Goal: Task Accomplishment & Management: Manage account settings

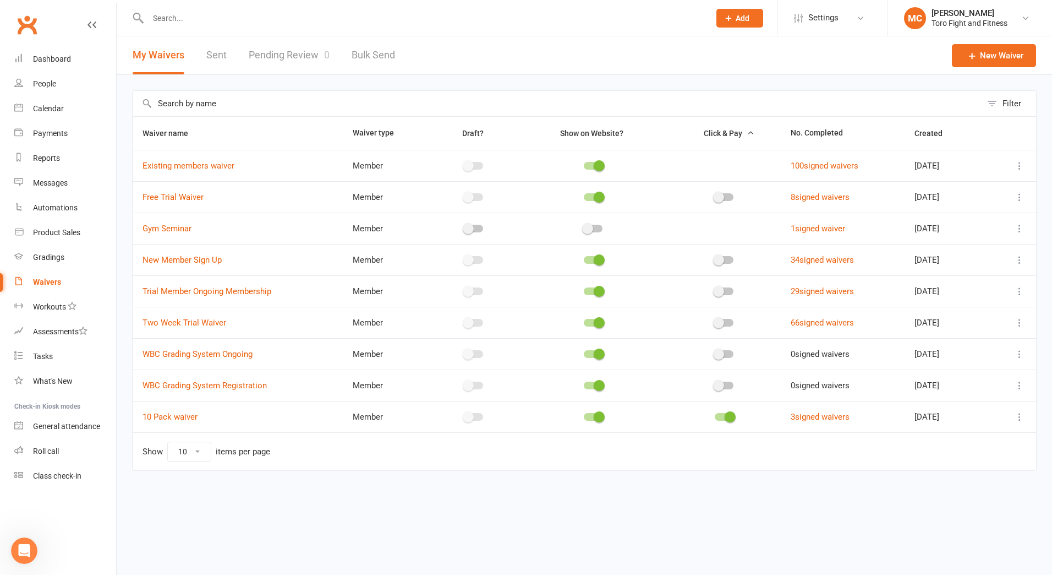
click at [718, 385] on div at bounding box center [724, 385] width 19 height 8
click at [715, 384] on input "checkbox" at bounding box center [715, 384] width 0 height 0
click at [184, 385] on link "WBC Grading System Registration" at bounding box center [205, 385] width 124 height 10
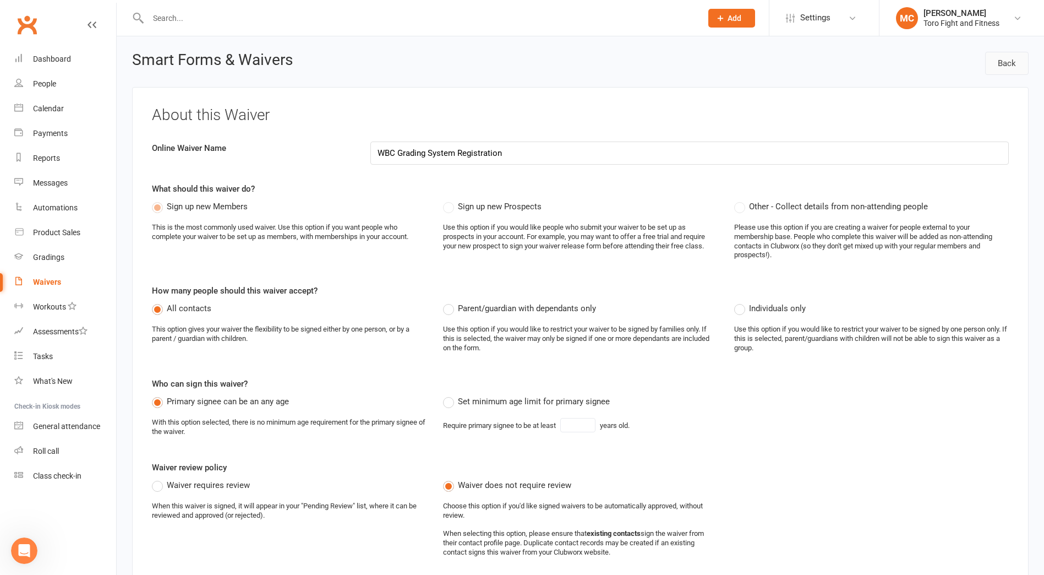
click at [1009, 60] on link "Back" at bounding box center [1006, 63] width 43 height 23
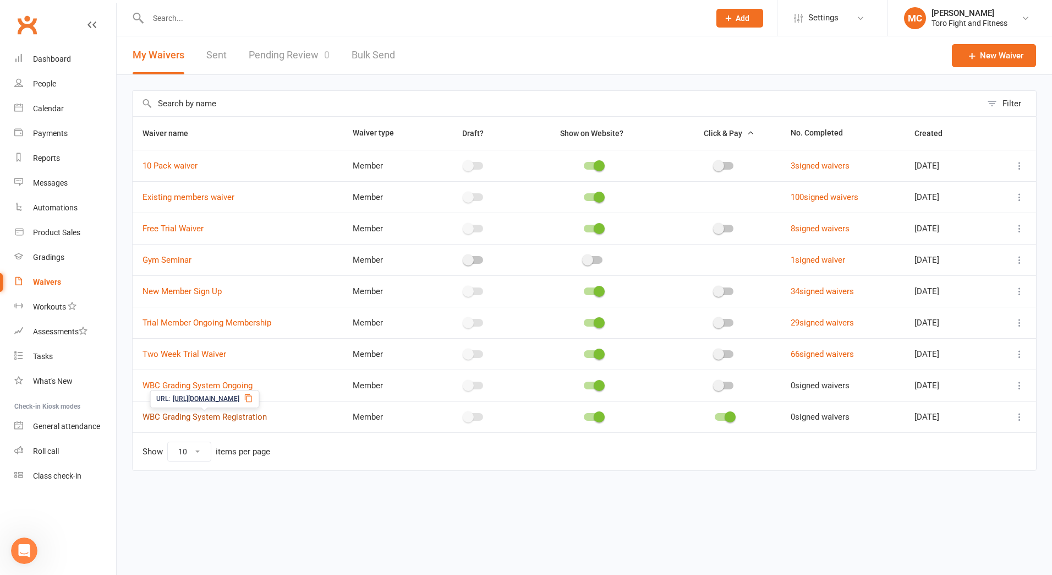
click at [193, 416] on link "WBC Grading System Registration" at bounding box center [205, 417] width 124 height 10
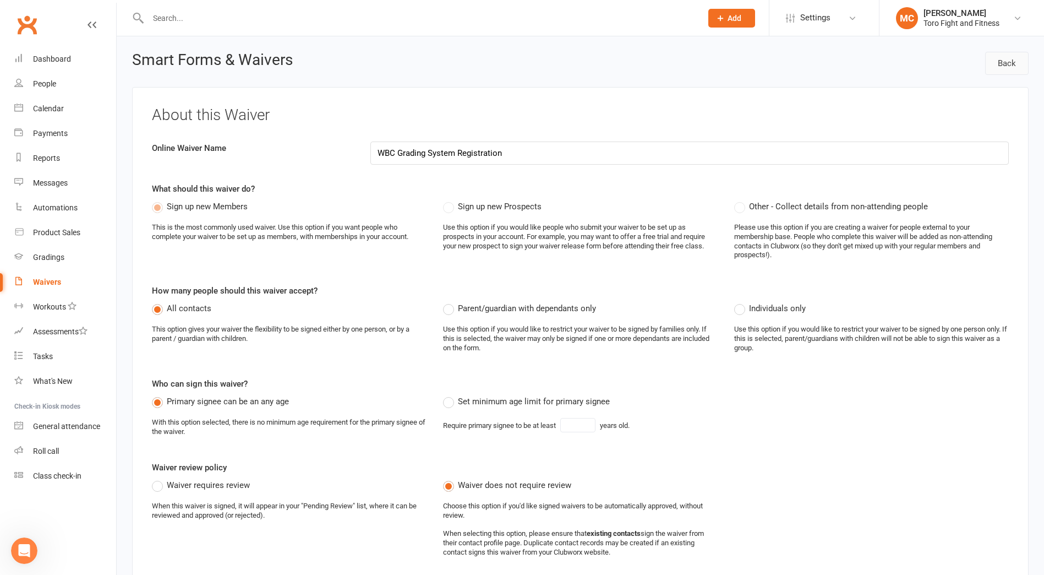
click at [1014, 67] on link "Back" at bounding box center [1006, 63] width 43 height 23
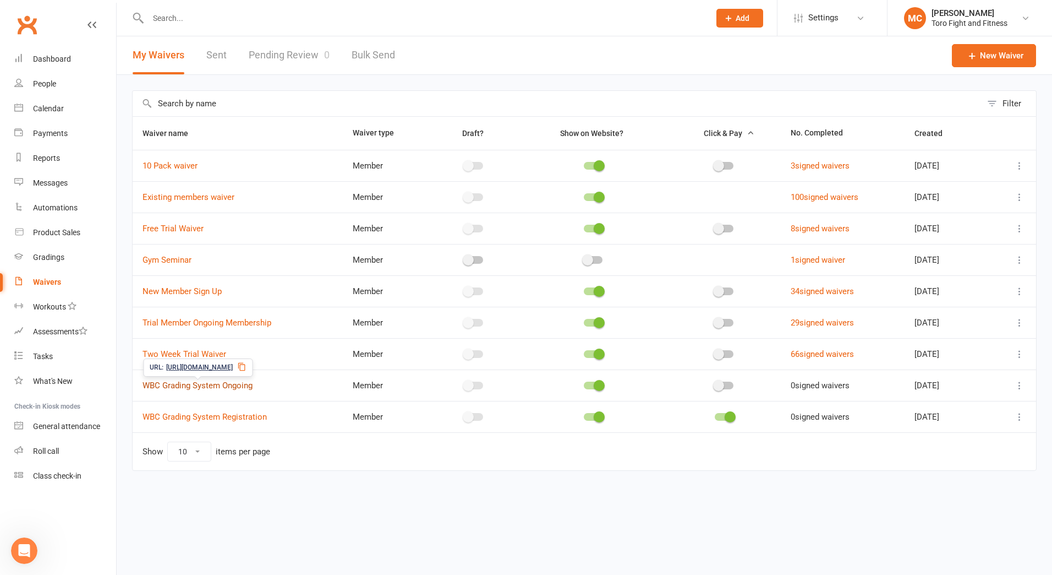
click at [201, 386] on link "WBC Grading System Ongoing" at bounding box center [198, 385] width 110 height 10
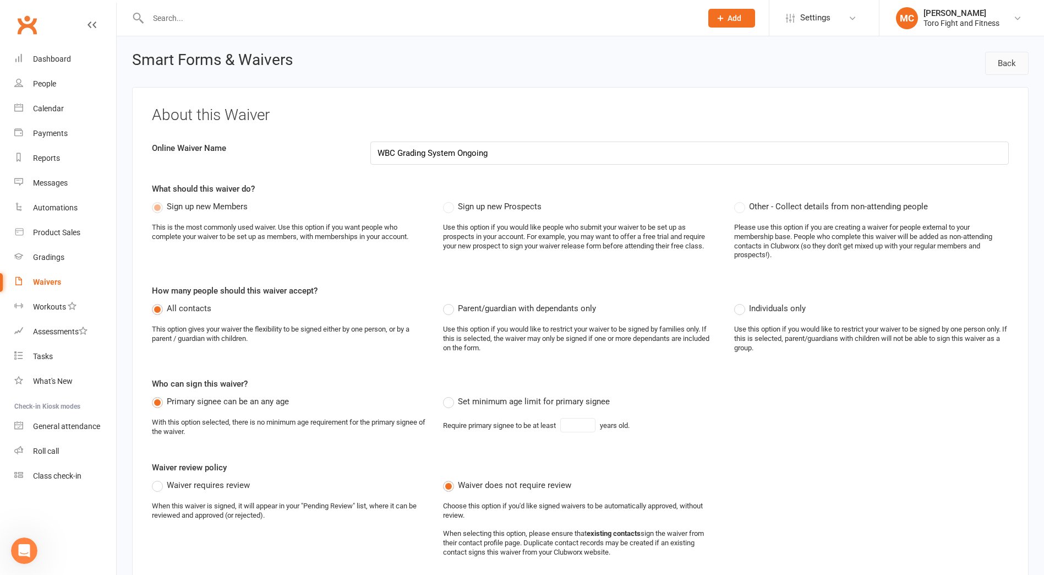
click at [1003, 68] on link "Back" at bounding box center [1006, 63] width 43 height 23
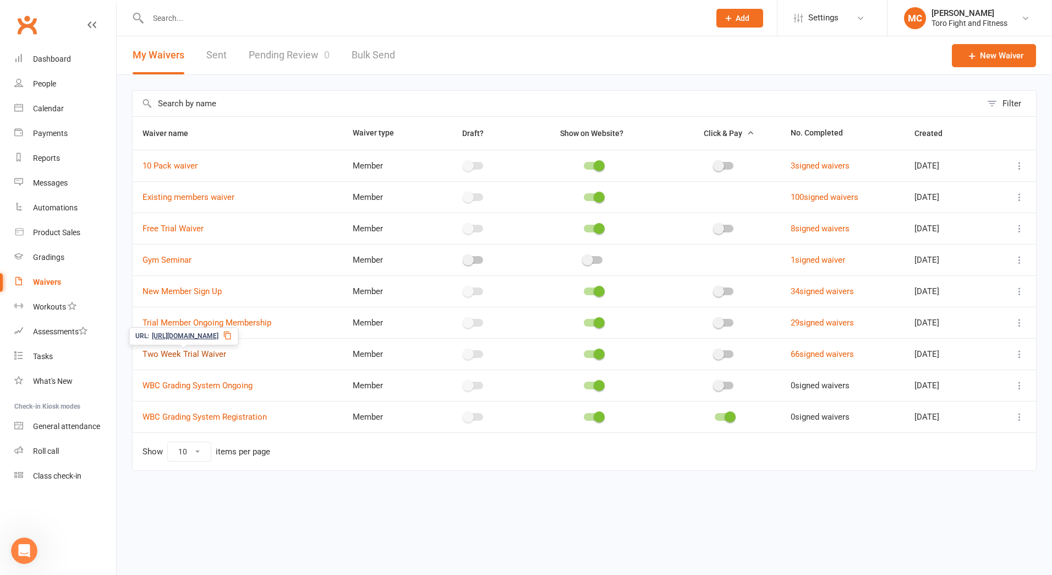
click at [191, 352] on link "Two Week Trial Waiver" at bounding box center [185, 354] width 84 height 10
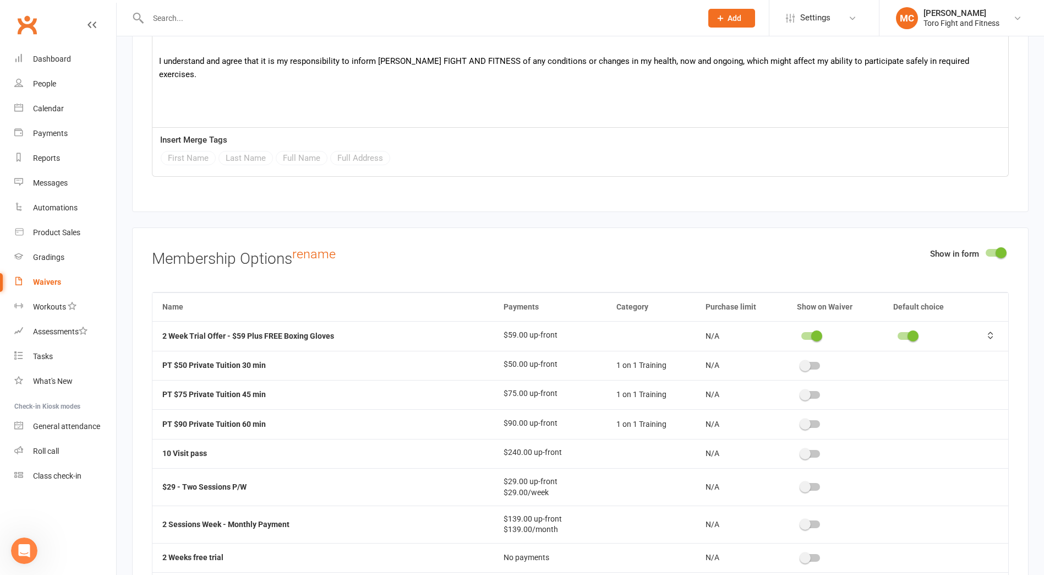
scroll to position [1817, 0]
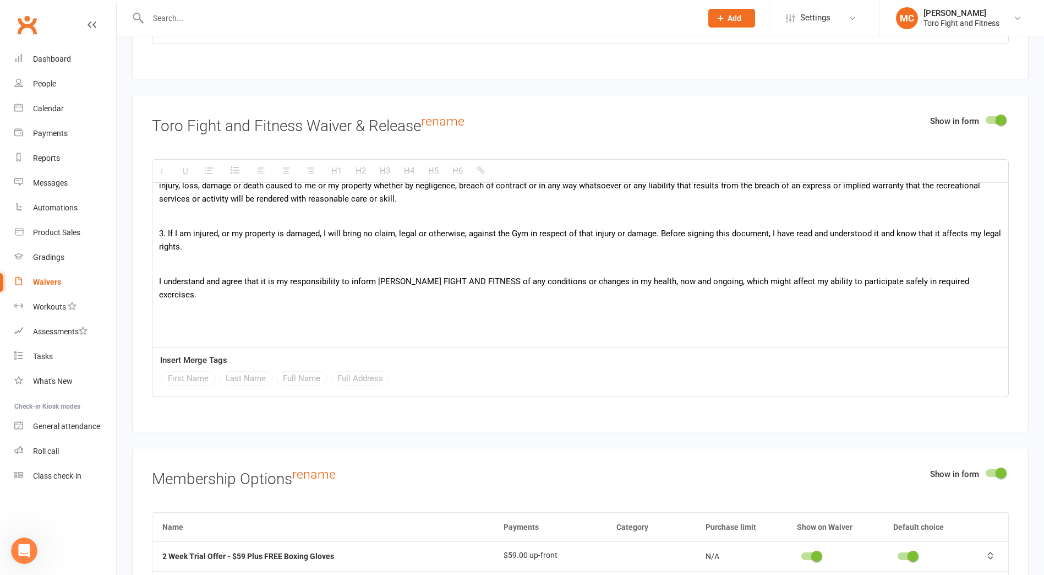
click at [188, 306] on p at bounding box center [580, 312] width 843 height 13
paste div
drag, startPoint x: 152, startPoint y: 295, endPoint x: 157, endPoint y: 293, distance: 5.9
click at [153, 294] on div "RISK WARNING ACKNOWLEDGEMENT AND ASSUMPTION OF RISK RELEASE AND INDEMNITY Warni…" at bounding box center [580, 265] width 857 height 165
drag, startPoint x: 159, startPoint y: 295, endPoint x: 168, endPoint y: 294, distance: 9.4
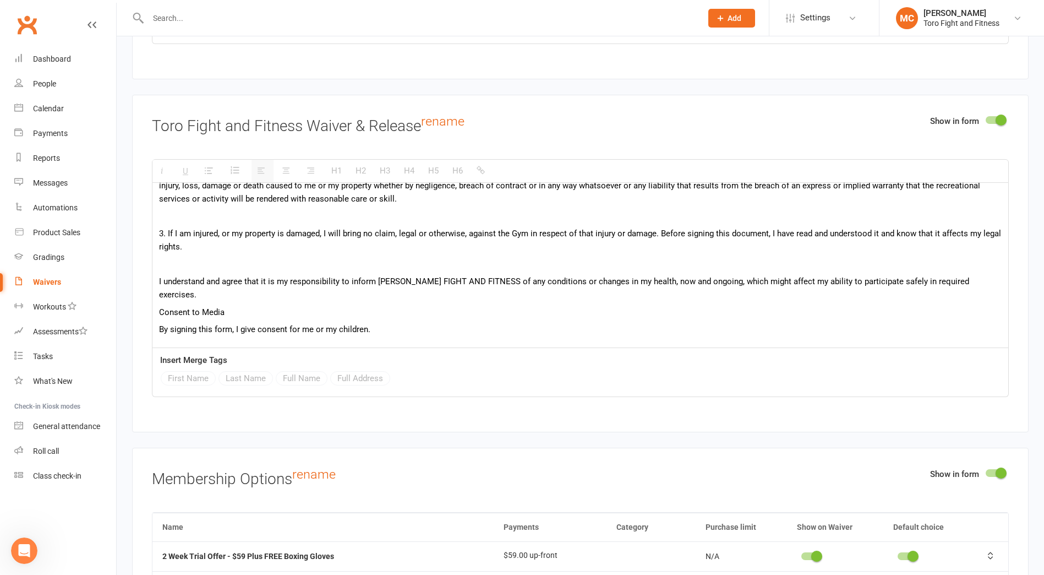
click at [162, 306] on p "Consent to Media" at bounding box center [580, 312] width 843 height 13
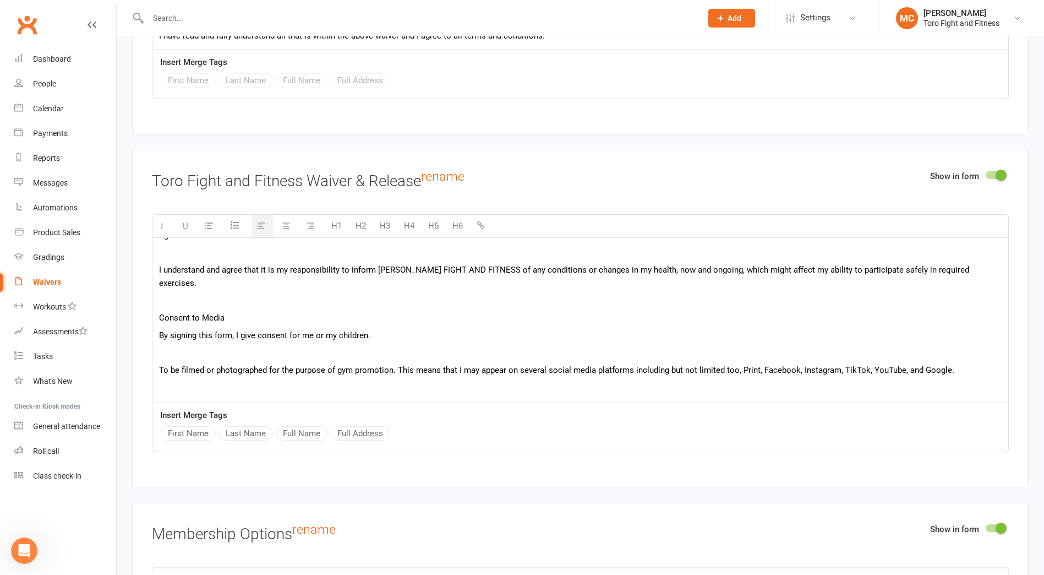
scroll to position [595, 0]
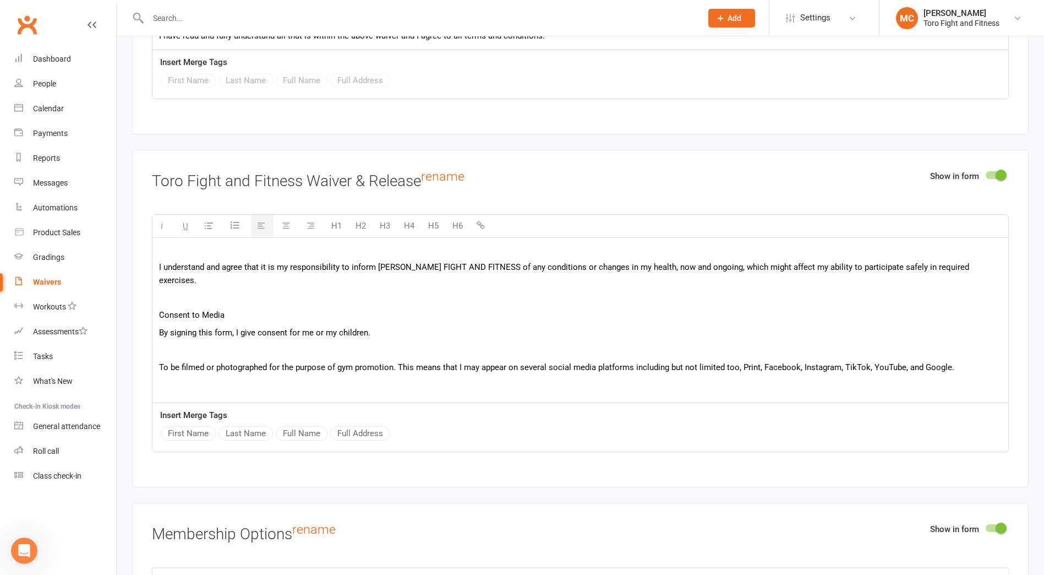
click at [313, 326] on p "By signing this form, I give consent for me or my children." at bounding box center [580, 332] width 843 height 13
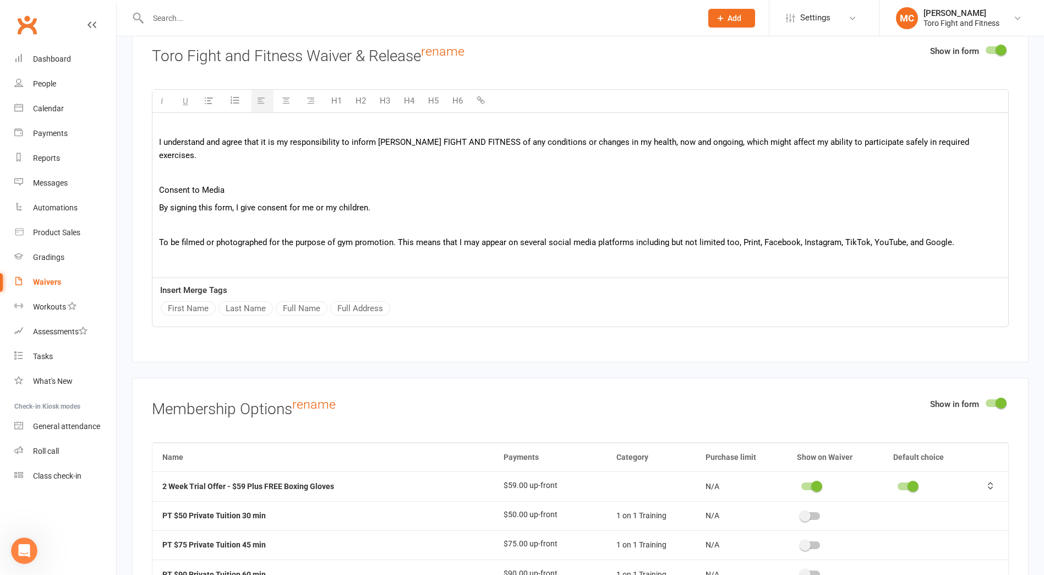
scroll to position [1927, 0]
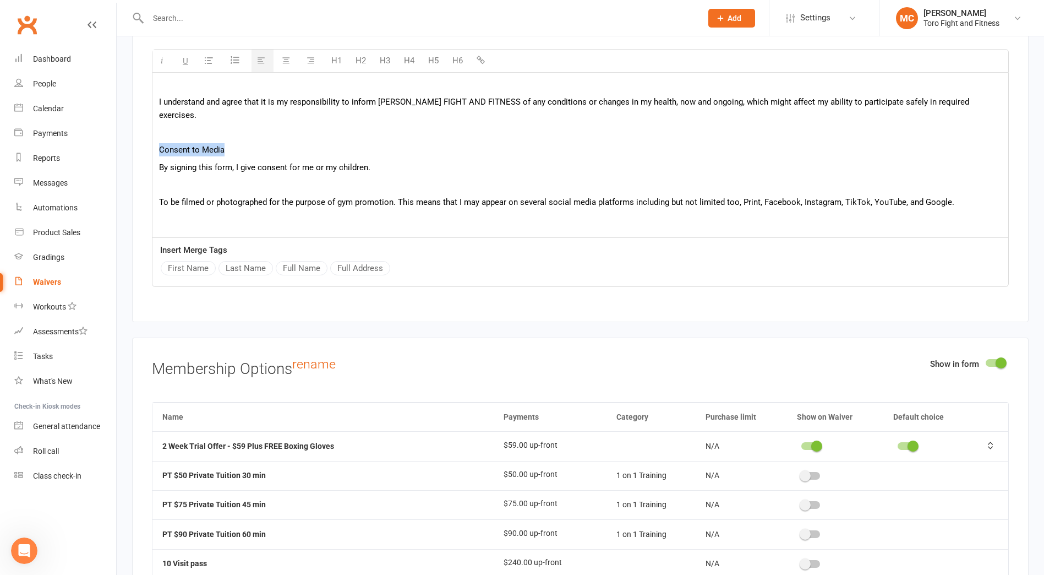
drag, startPoint x: 230, startPoint y: 136, endPoint x: 155, endPoint y: 137, distance: 74.9
click at [460, 178] on p at bounding box center [580, 184] width 843 height 13
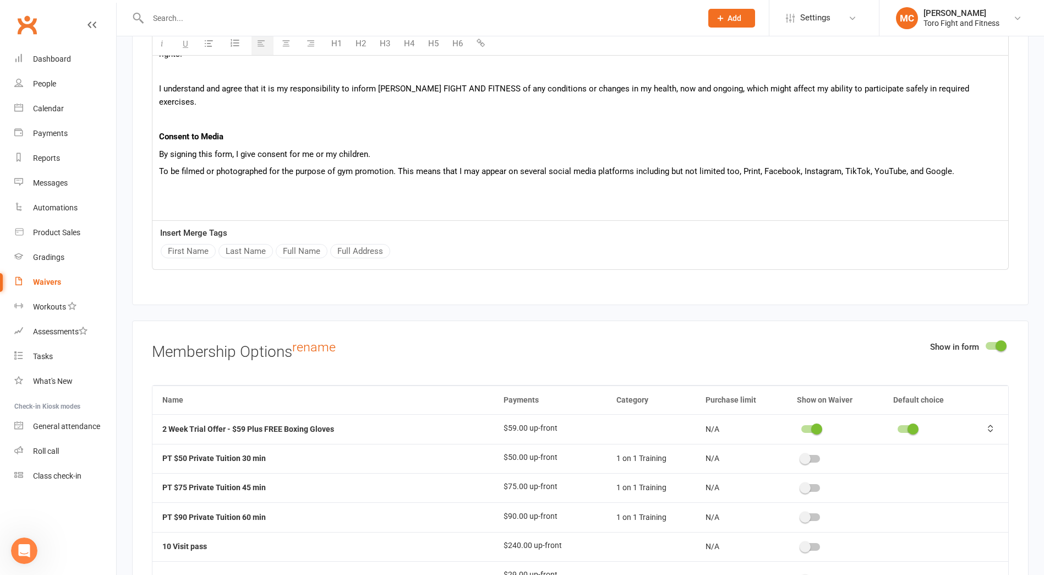
scroll to position [577, 0]
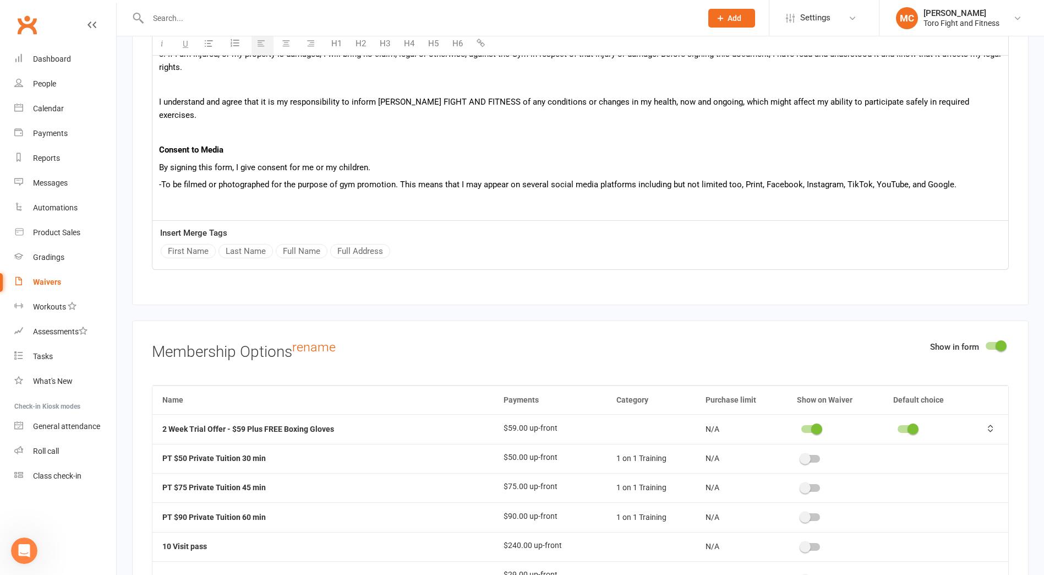
click at [400, 179] on span "-To be filmed or photographed for the purpose of gym promotion. This means that…" at bounding box center [558, 184] width 798 height 10
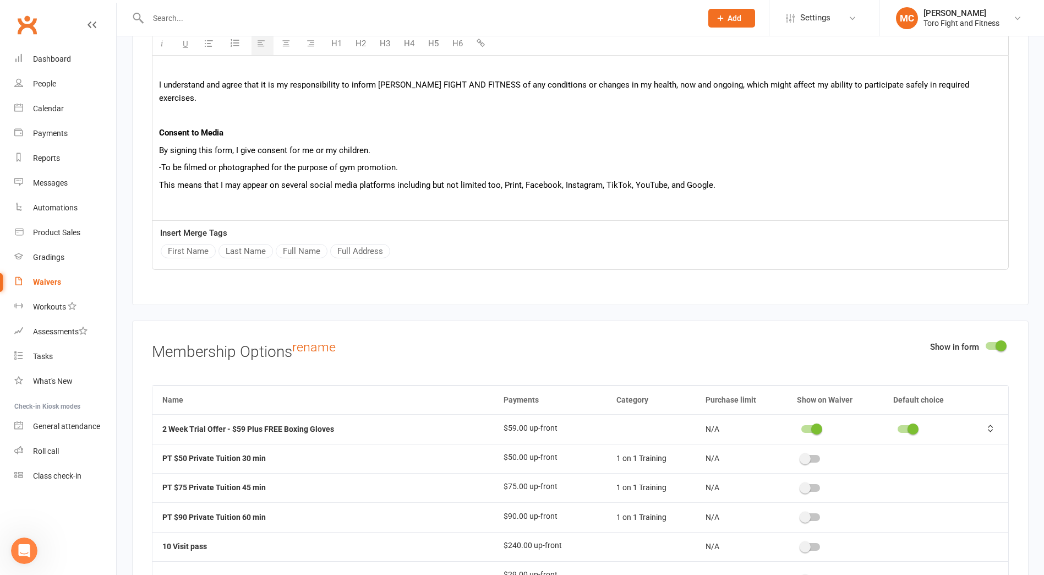
scroll to position [1927, 0]
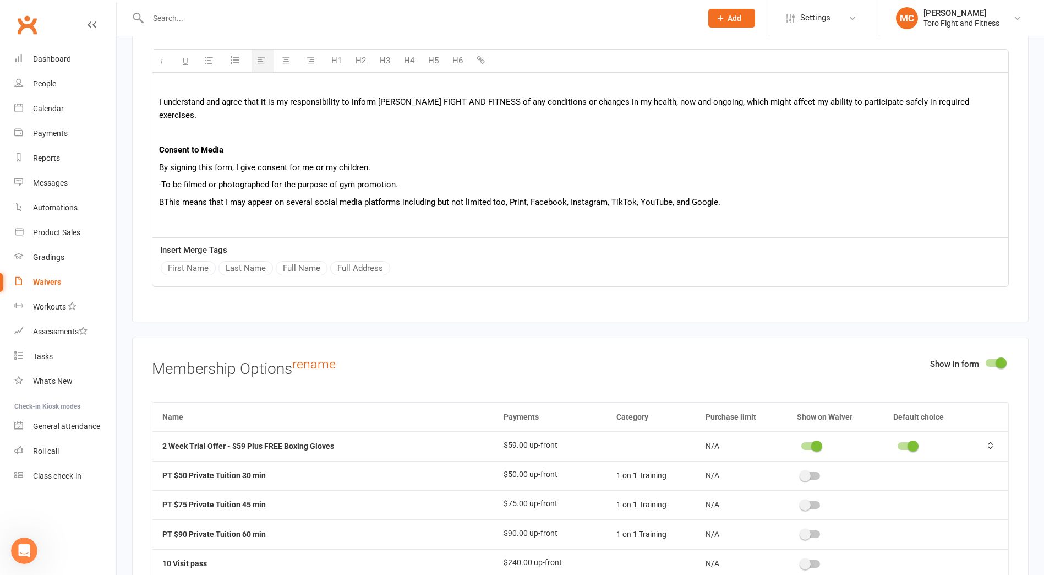
click at [159, 179] on span "-To be filmed or photographed for the purpose of gym promotion." at bounding box center [278, 184] width 239 height 10
click at [161, 179] on span "-To be filmed or photographed for the purpose of gym promotion." at bounding box center [278, 184] width 239 height 10
click at [167, 197] on span "BThis means that I may appear on several social media platforms including but n…" at bounding box center [439, 202] width 561 height 10
drag, startPoint x: 165, startPoint y: 183, endPoint x: 174, endPoint y: 184, distance: 8.9
click at [174, 197] on span "BThis means that I may appear on several social media platforms including but n…" at bounding box center [439, 202] width 561 height 10
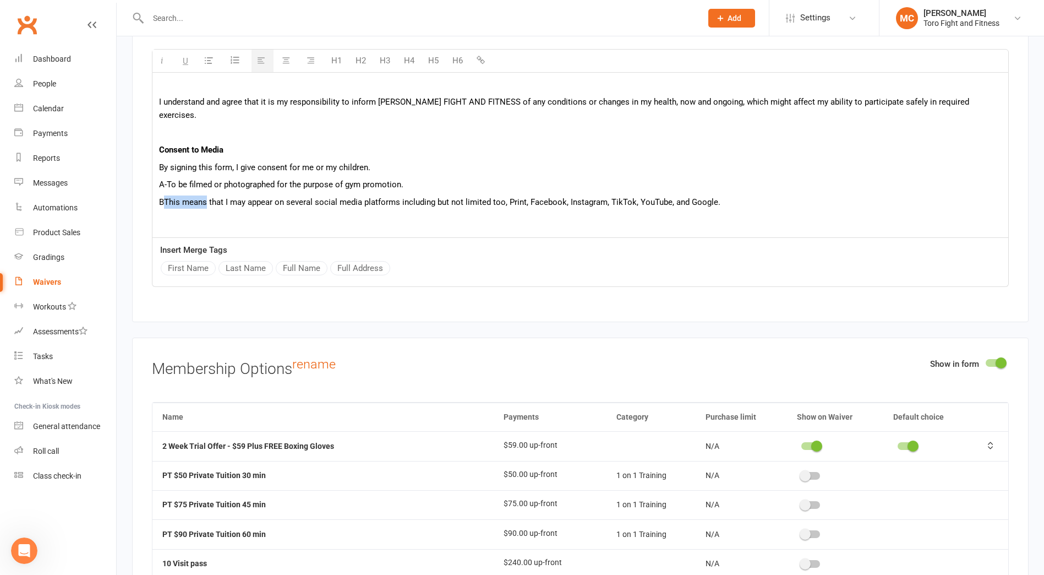
drag, startPoint x: 206, startPoint y: 188, endPoint x: 176, endPoint y: 183, distance: 30.1
click at [166, 197] on span "BThis means that I may appear on several social media platforms including but n…" at bounding box center [439, 202] width 561 height 10
click at [162, 179] on span "A-To be filmed or photographed for the purpose of gym promotion." at bounding box center [281, 184] width 244 height 10
click at [167, 179] on span "A -To be filmed or photographed for the purpose of gym promotion." at bounding box center [282, 184] width 247 height 10
click at [170, 179] on span "A -To be filmed or photographed for the purpose of gym promotion." at bounding box center [282, 184] width 247 height 10
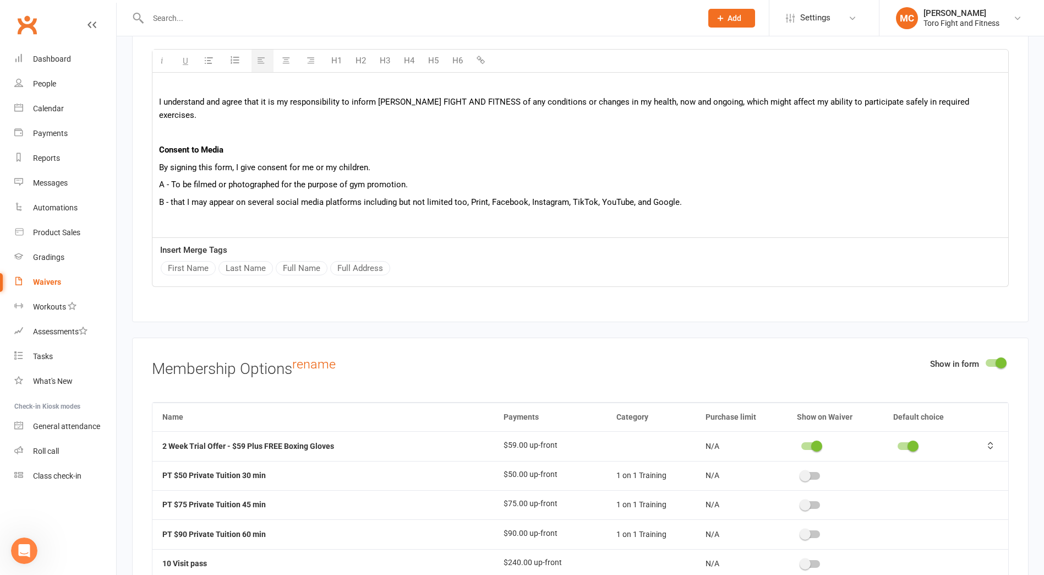
click at [407, 179] on span "A - To be filmed or photographed for the purpose of gym promotion." at bounding box center [283, 184] width 249 height 10
click at [788, 195] on p "B - that I may appear on several social media platforms including but not limit…" at bounding box center [580, 201] width 843 height 13
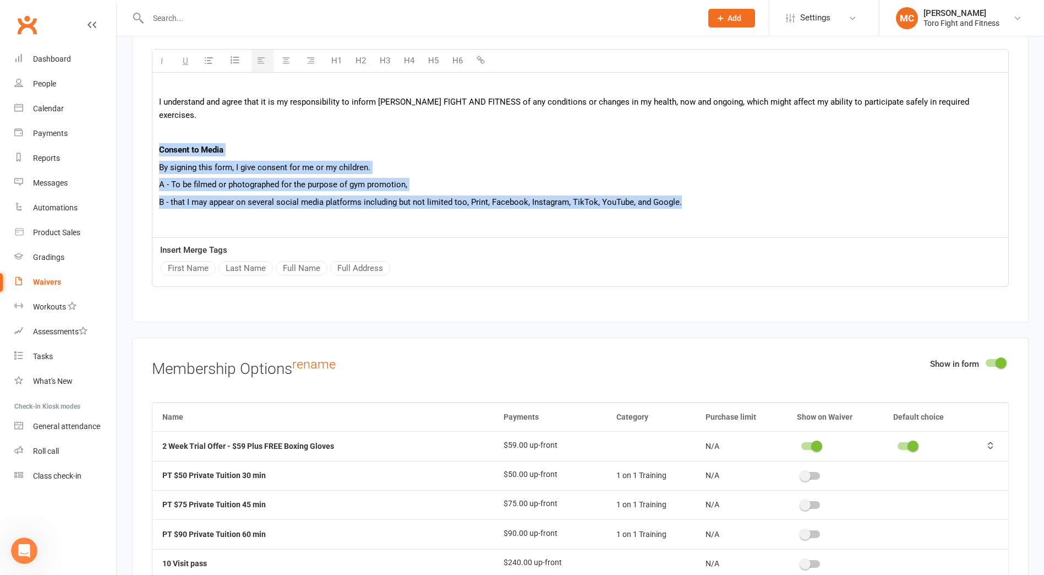
drag, startPoint x: 687, startPoint y: 189, endPoint x: 158, endPoint y: 135, distance: 531.7
copy div "Consent to Media By signing this form, I give consent for me or my children. A …"
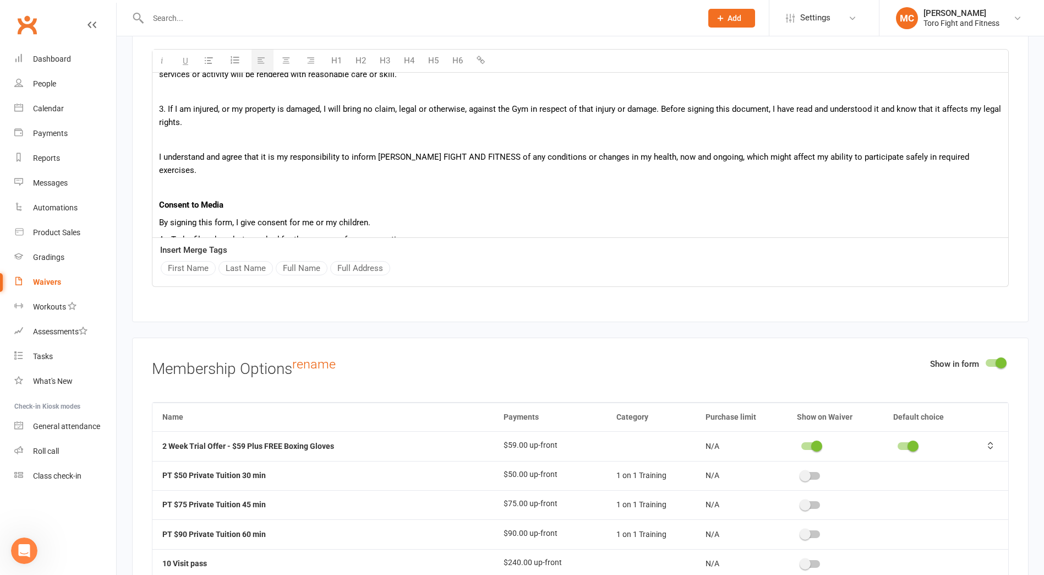
click at [920, 159] on span "I understand and agree that it is my responsibility to inform [PERSON_NAME] FIG…" at bounding box center [564, 163] width 810 height 23
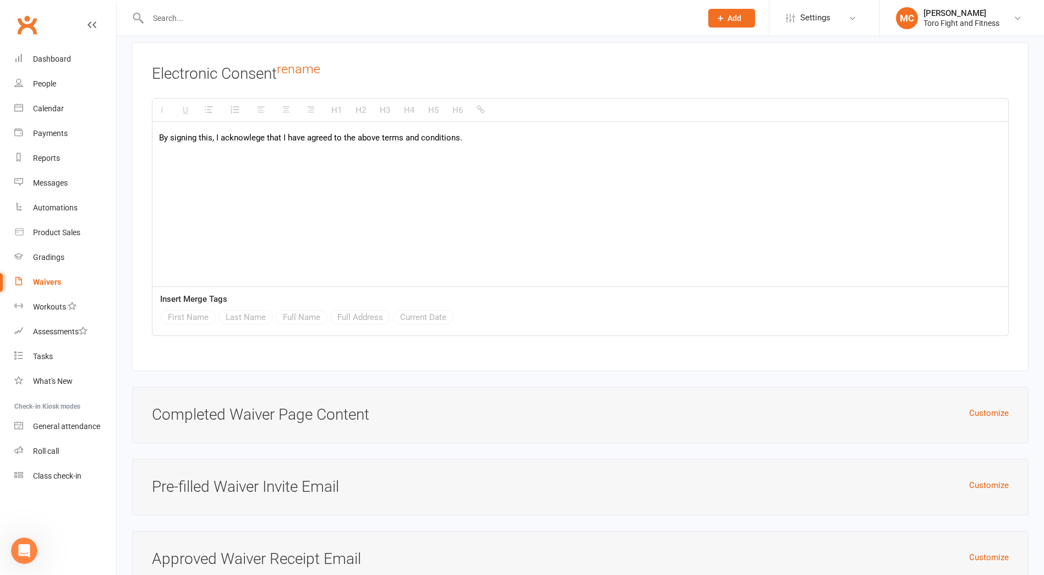
scroll to position [3489, 0]
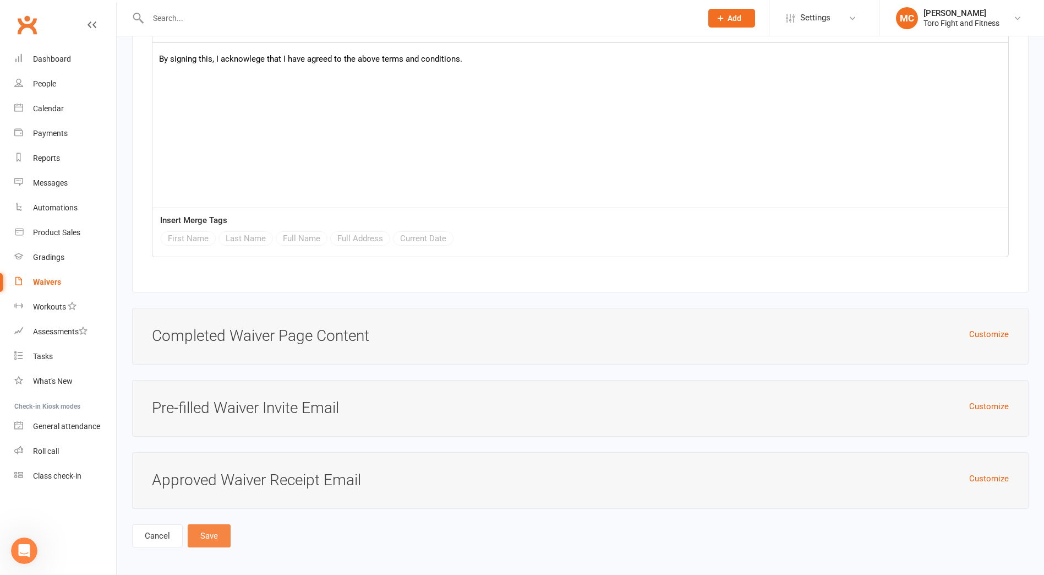
click at [200, 530] on button "Save" at bounding box center [209, 535] width 43 height 23
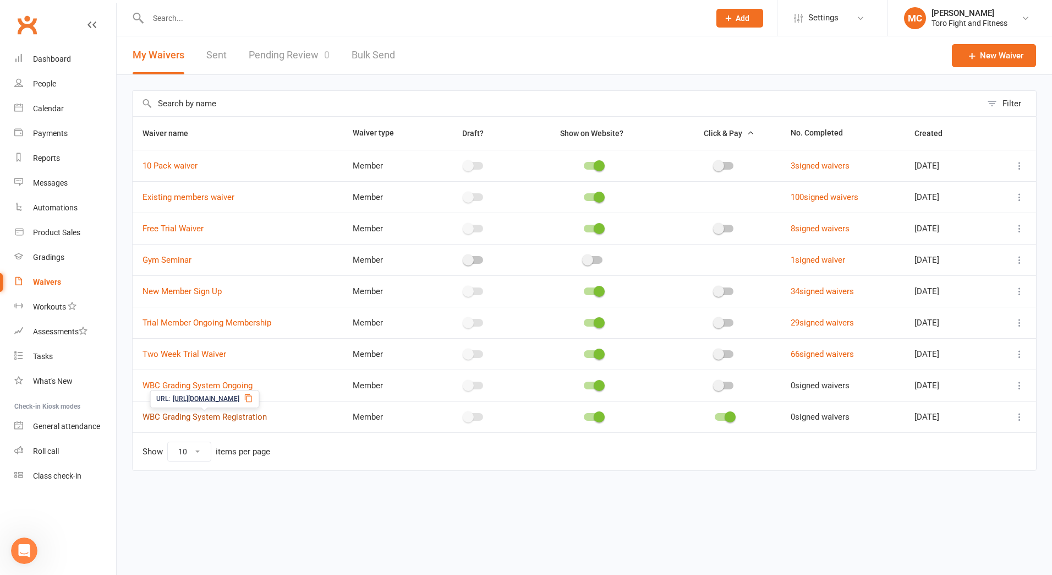
click at [198, 418] on link "WBC Grading System Registration" at bounding box center [205, 417] width 124 height 10
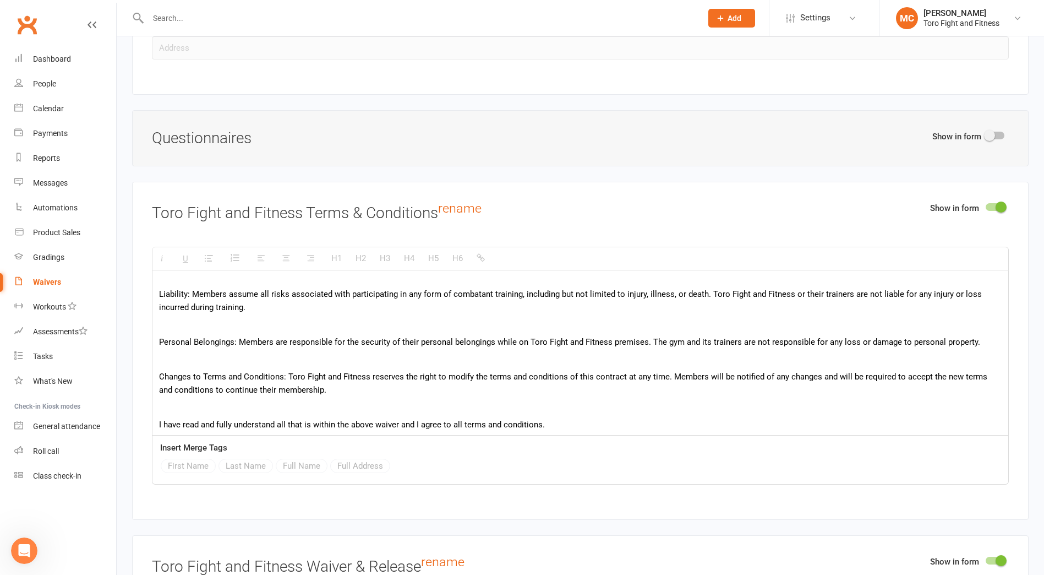
scroll to position [400, 0]
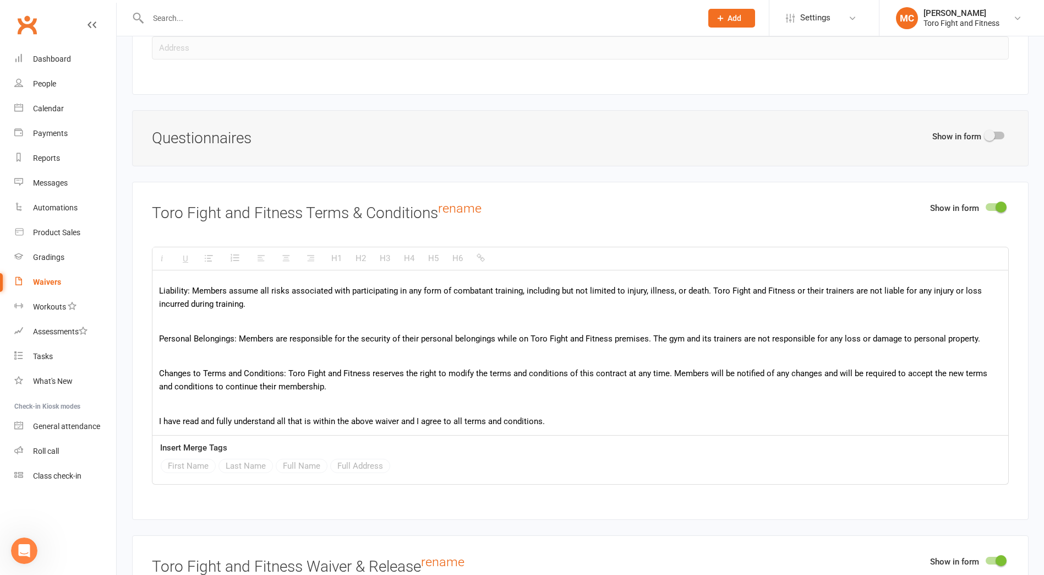
click at [559, 423] on p "I have read and fully understand all that is within the above waiver and I agre…" at bounding box center [580, 420] width 843 height 13
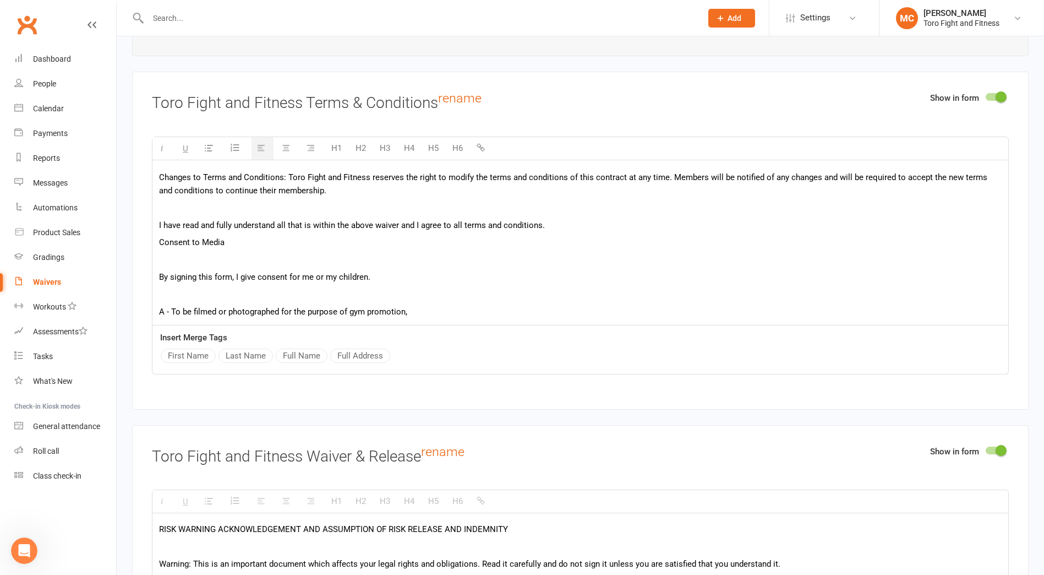
scroll to position [466, 0]
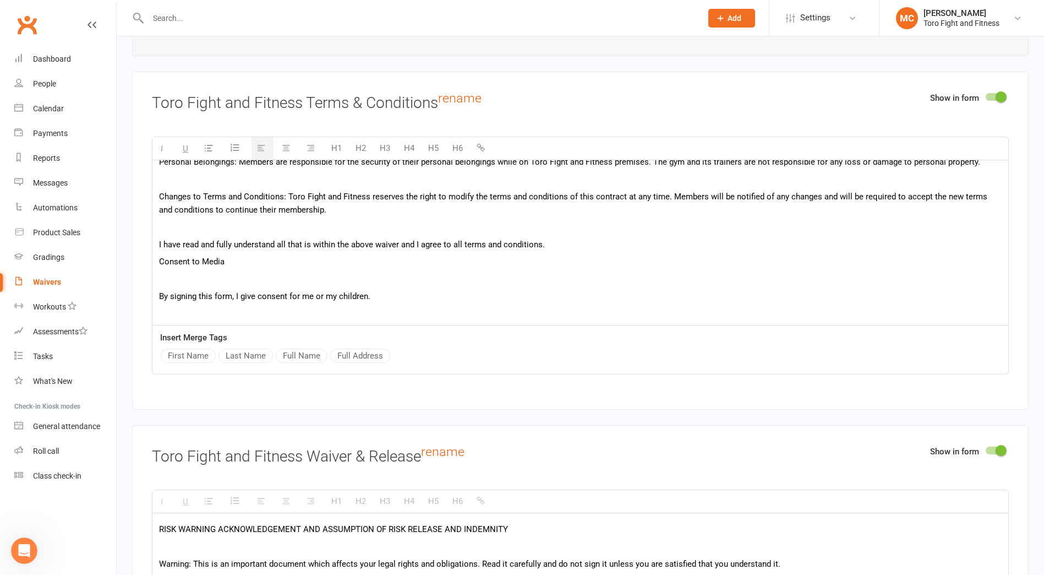
click at [561, 243] on p "I have read and fully understand all that is within the above waiver and I agre…" at bounding box center [580, 244] width 843 height 13
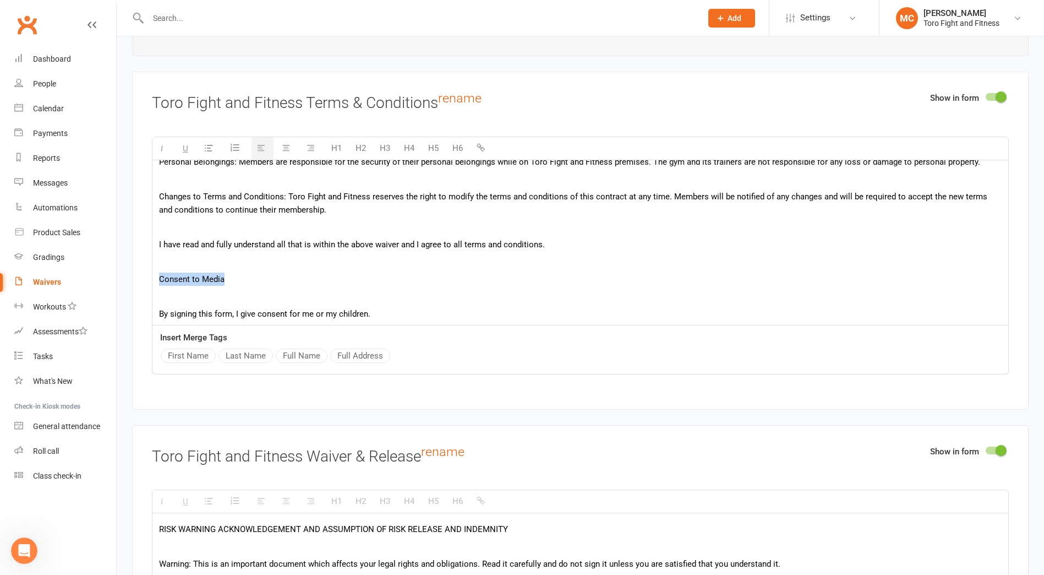
drag, startPoint x: 228, startPoint y: 279, endPoint x: 154, endPoint y: 282, distance: 74.9
click at [154, 282] on div "Toro Fight and Fitness Membership Contract Terms and Conditions. Membership Agr…" at bounding box center [580, 45] width 856 height 703
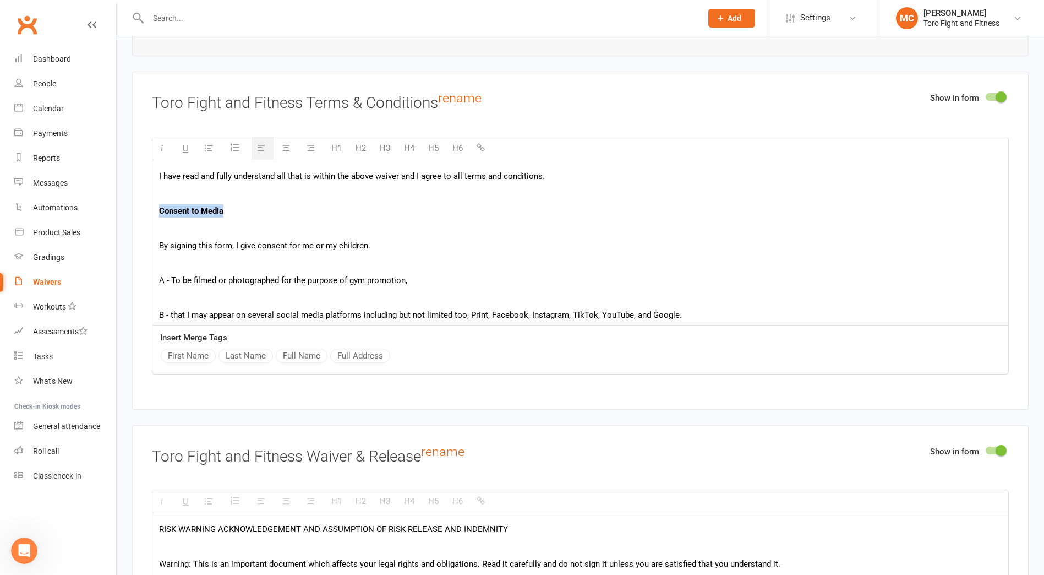
scroll to position [538, 0]
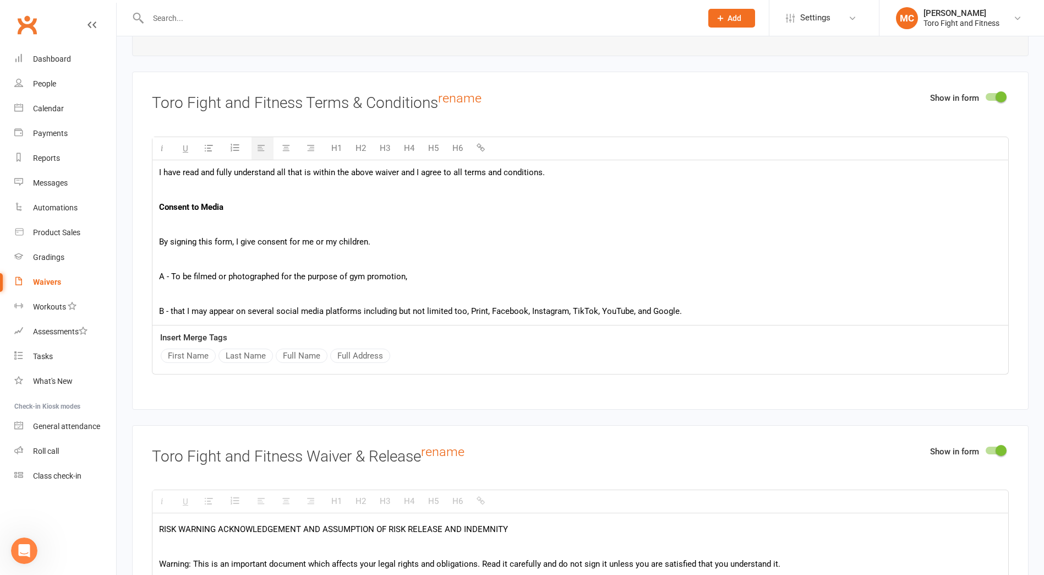
click at [174, 257] on p at bounding box center [580, 258] width 843 height 13
click at [168, 292] on p at bounding box center [580, 293] width 843 height 13
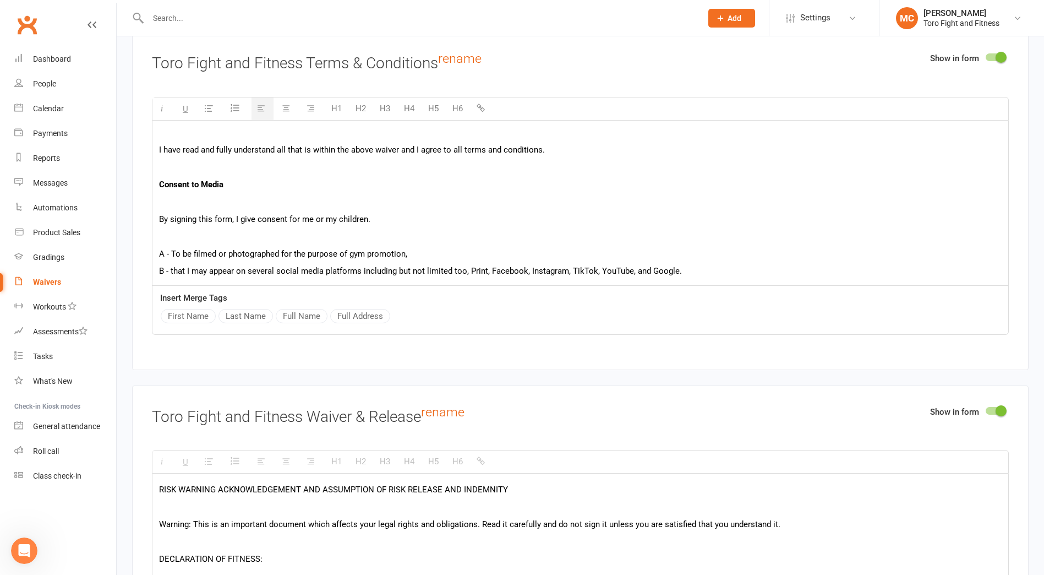
scroll to position [1503, 0]
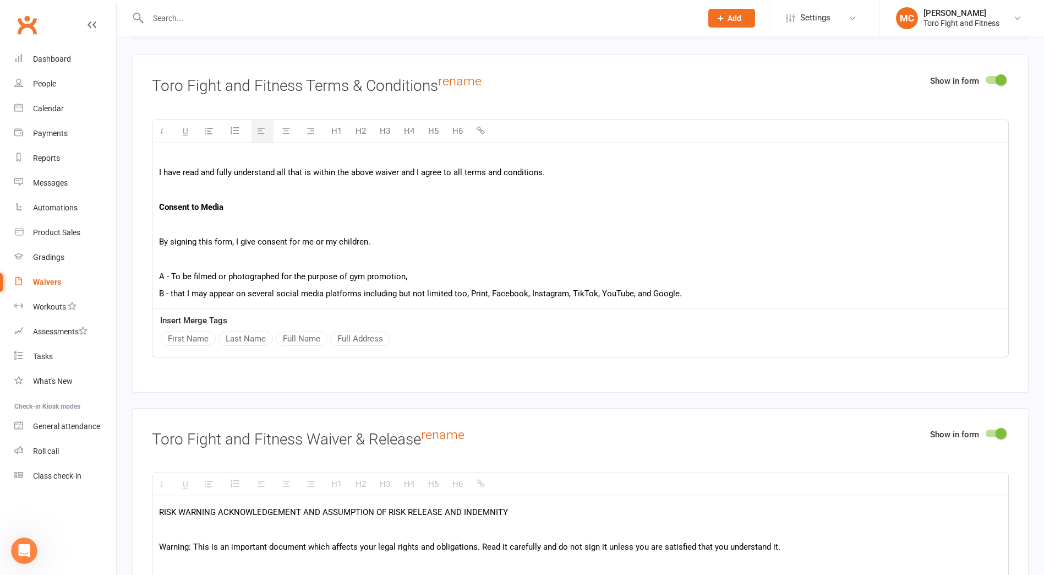
click at [171, 258] on p at bounding box center [580, 258] width 843 height 13
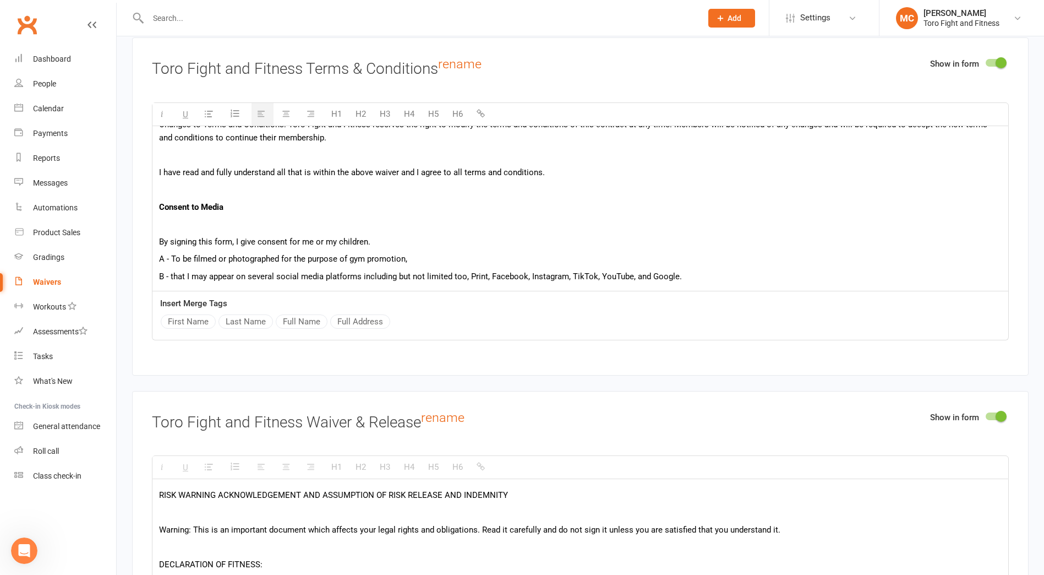
scroll to position [504, 0]
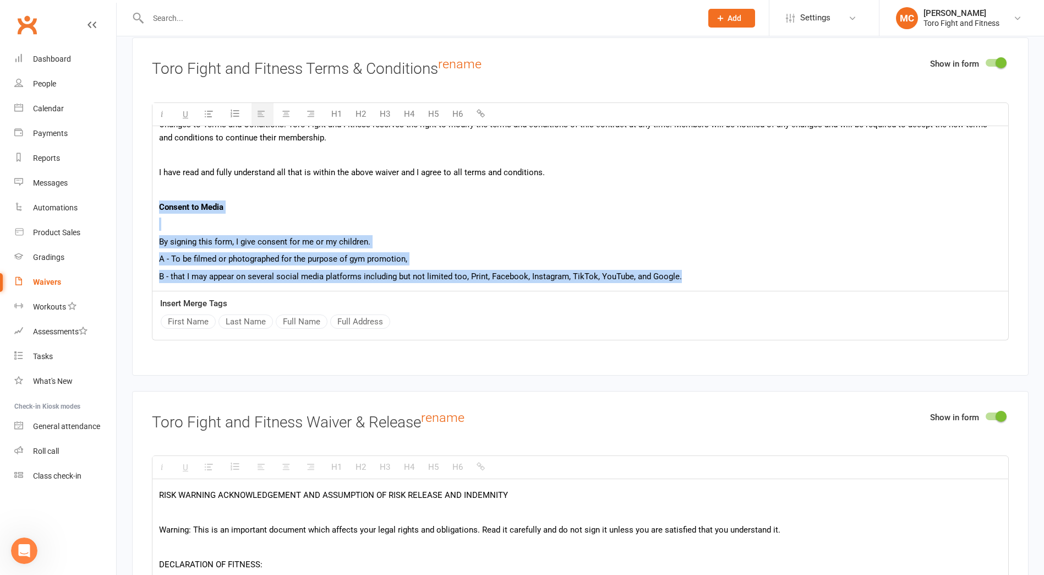
drag, startPoint x: 686, startPoint y: 280, endPoint x: 149, endPoint y: 199, distance: 543.3
click at [149, 199] on div "Show in form Toro Fight and Fitness Terms & Conditions rename H1 H2 H3 H4 H5 H6…" at bounding box center [580, 205] width 897 height 337
copy div "Consent to Media By signing this form, I give consent for me or my children. A …"
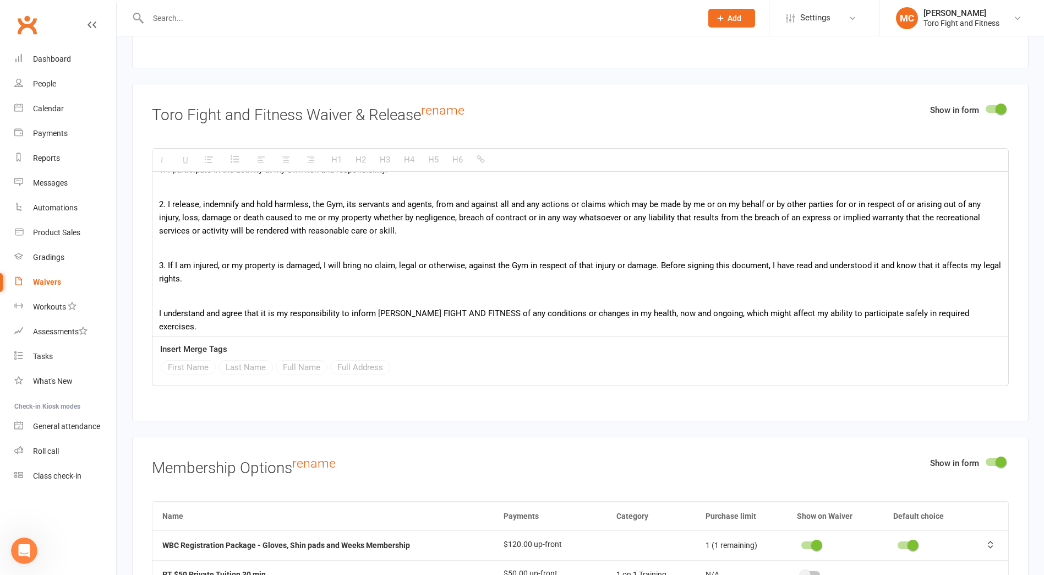
scroll to position [525, 0]
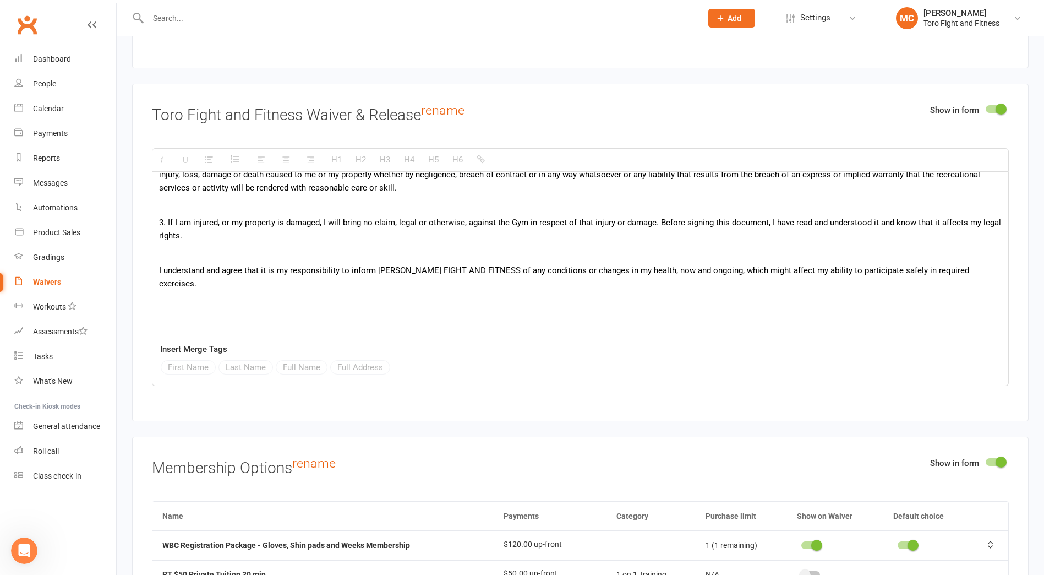
click at [171, 329] on p at bounding box center [580, 335] width 843 height 13
paste div
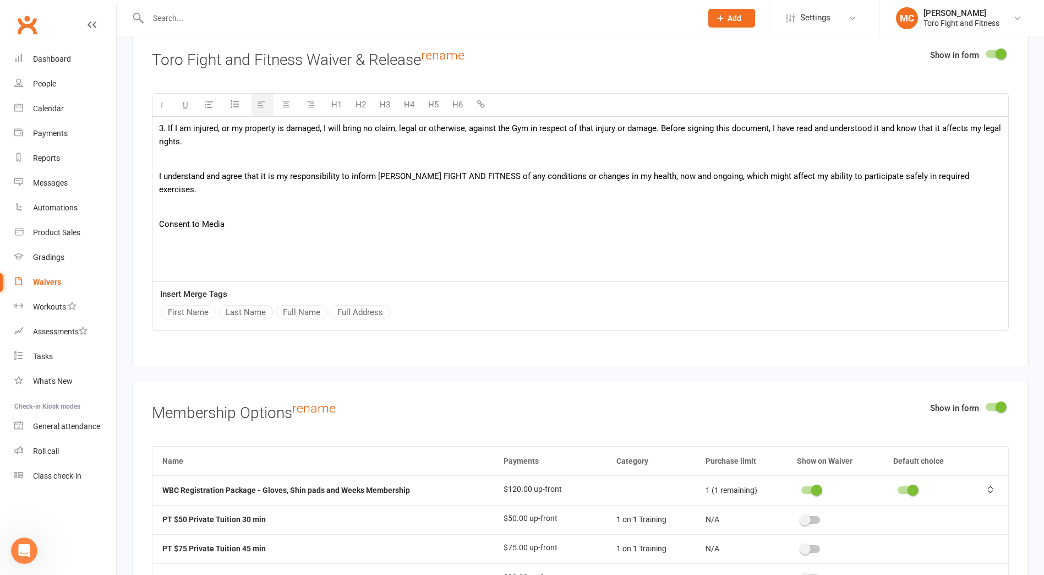
scroll to position [554, 0]
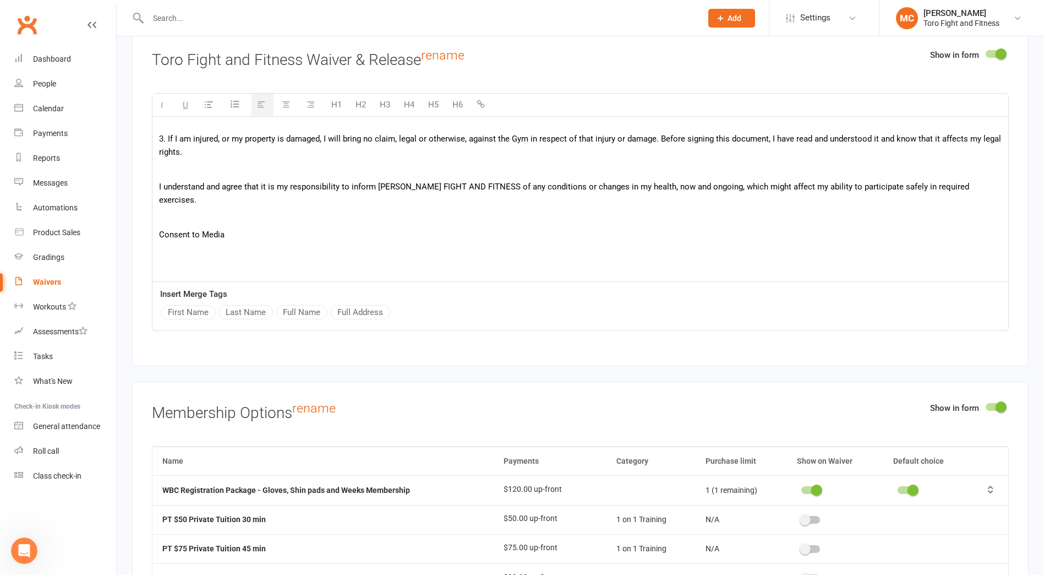
click at [163, 246] on p at bounding box center [580, 252] width 843 height 13
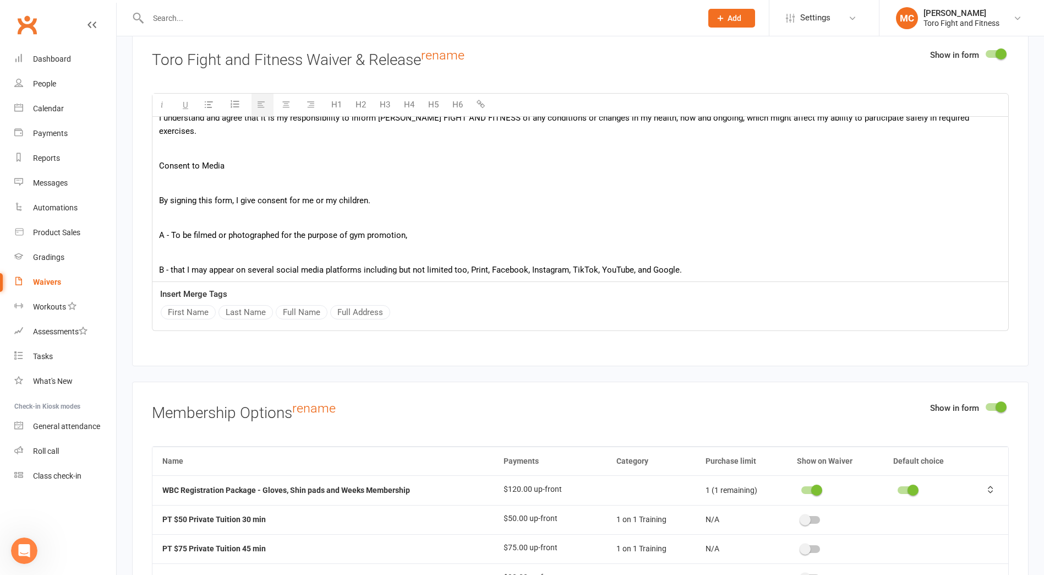
scroll to position [629, 0]
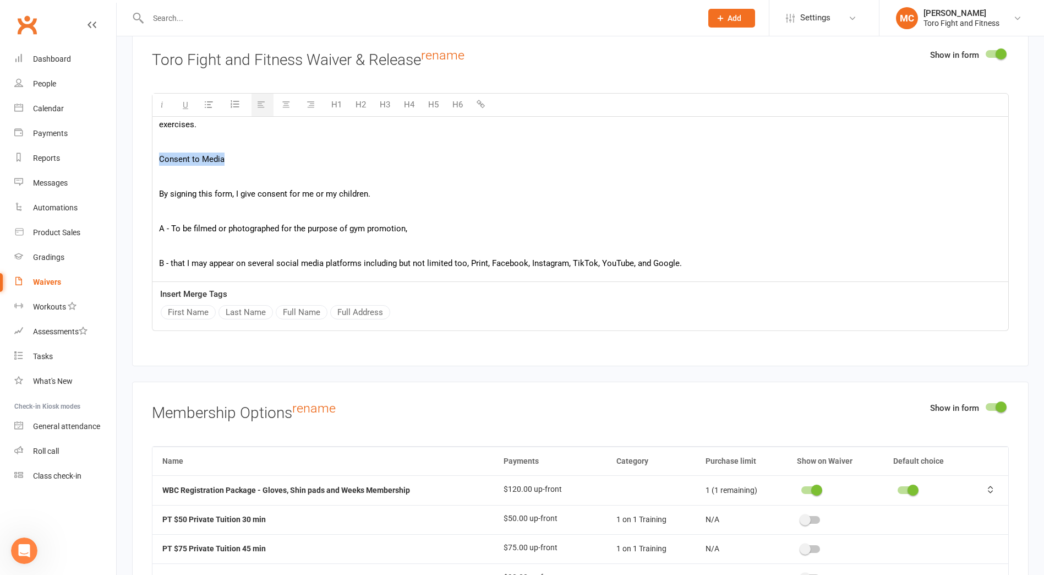
drag, startPoint x: 217, startPoint y: 146, endPoint x: 158, endPoint y: 149, distance: 59.5
click at [178, 239] on p at bounding box center [580, 245] width 843 height 13
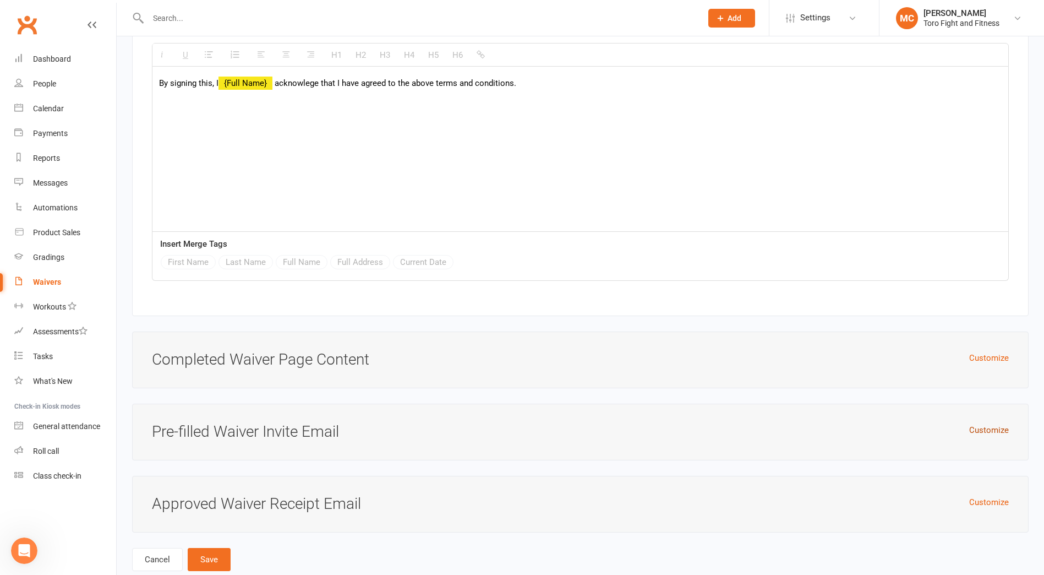
scroll to position [3489, 0]
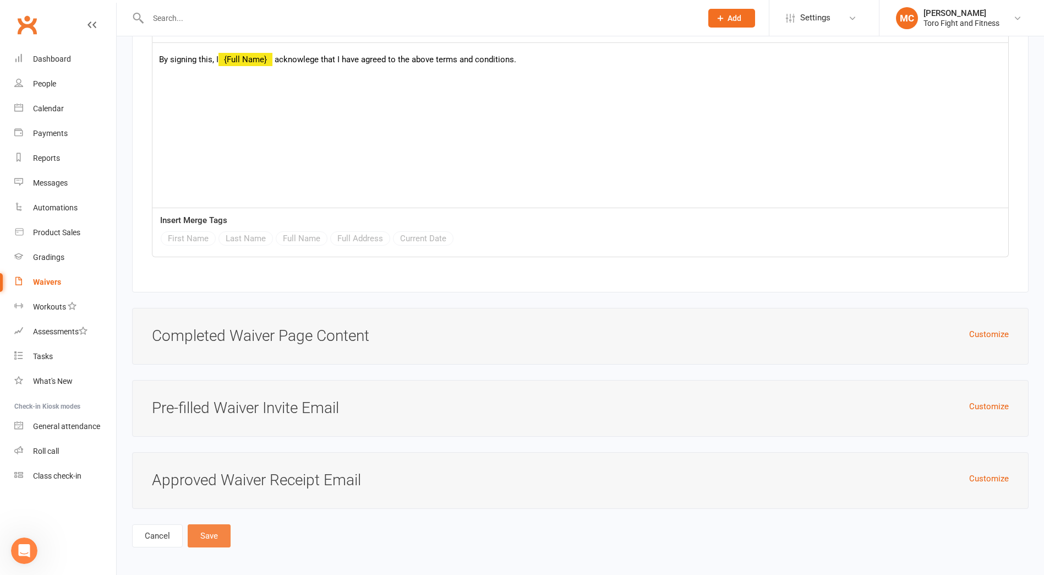
click at [207, 538] on button "Save" at bounding box center [209, 535] width 43 height 23
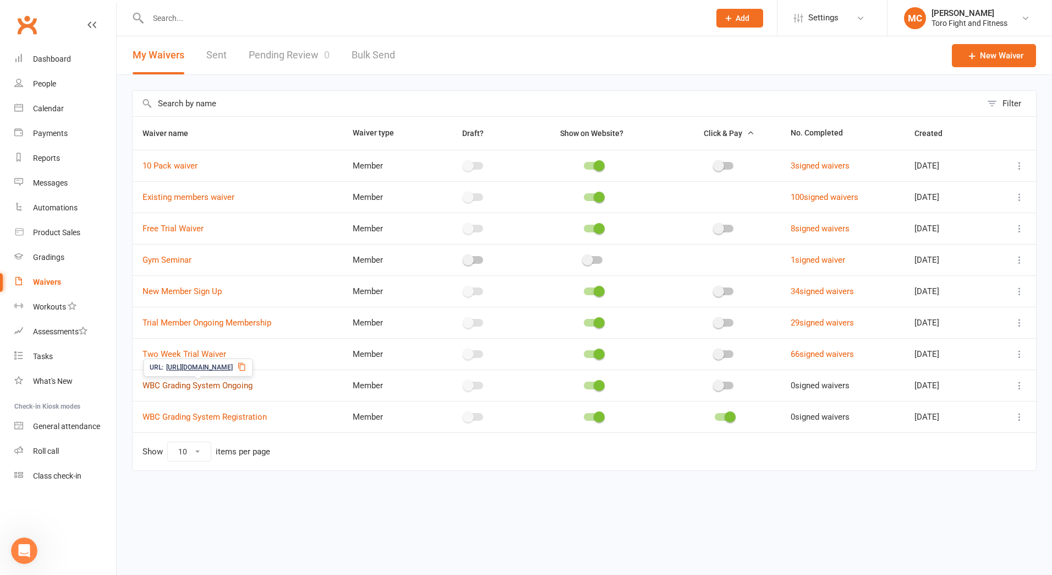
click at [200, 385] on link "WBC Grading System Ongoing" at bounding box center [198, 385] width 110 height 10
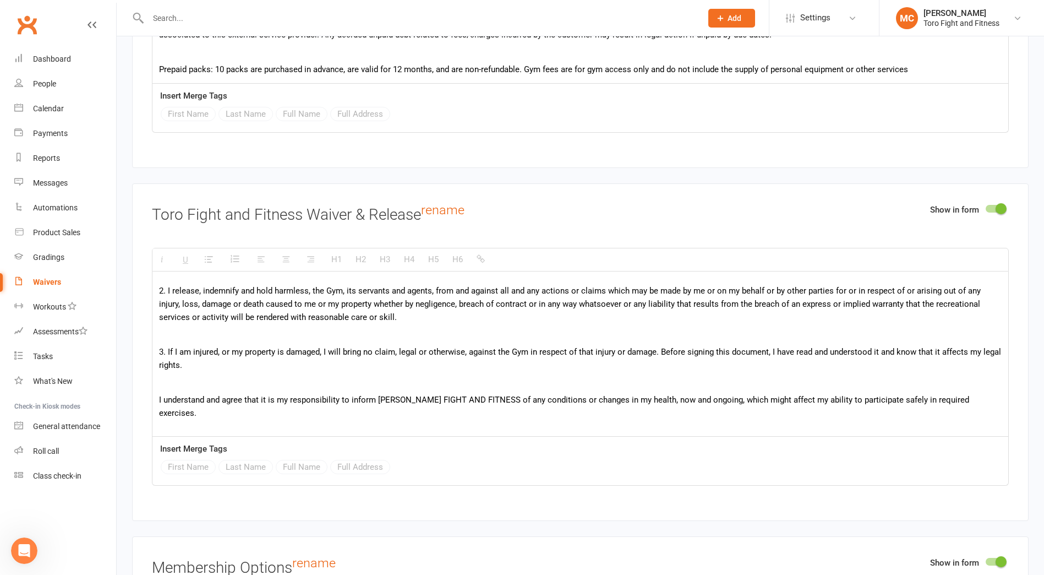
scroll to position [525, 0]
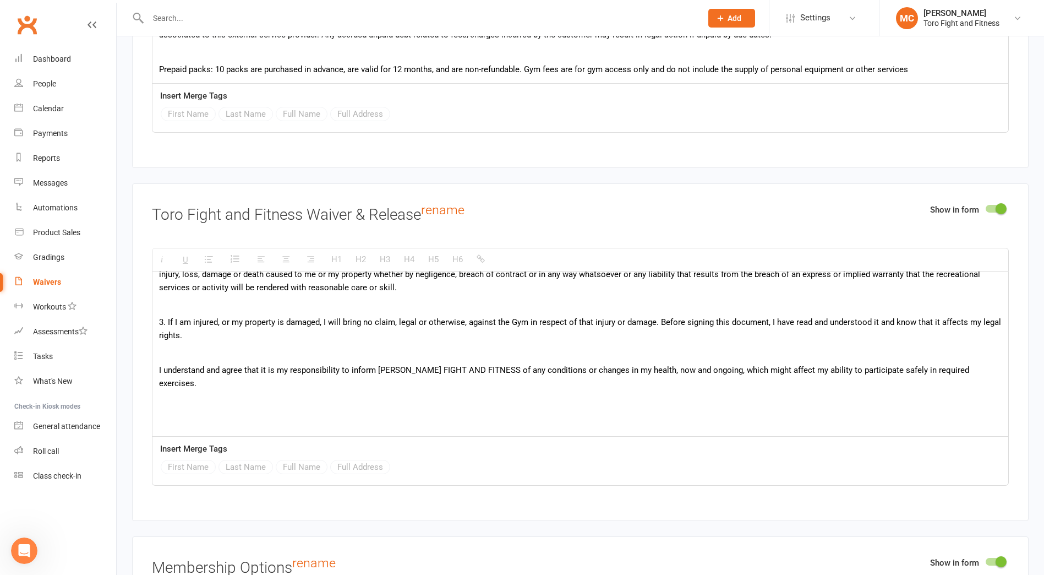
click at [176, 392] on div "RISK WARNING ACKNOWLEDGEMENT AND ASSUMPTION OF RISK RELEASE AND INDEMNITY Warni…" at bounding box center [580, 97] width 856 height 703
paste div
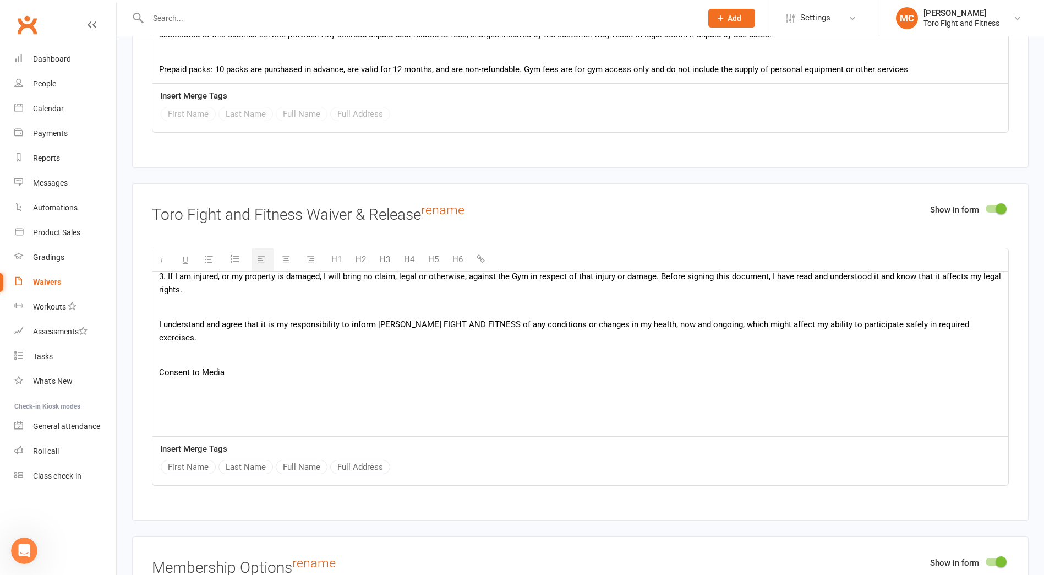
scroll to position [635, 0]
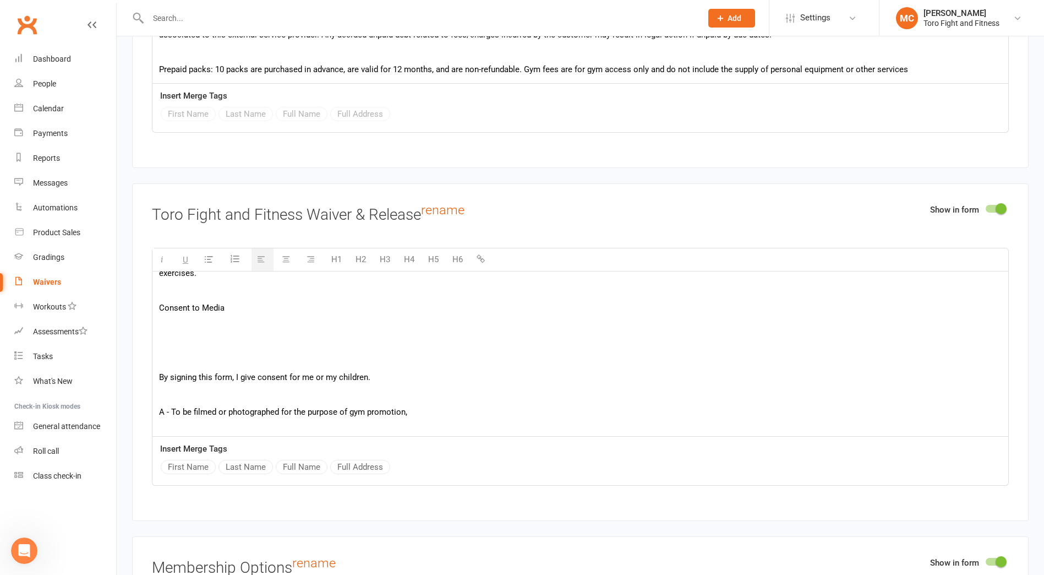
click at [199, 336] on p at bounding box center [580, 342] width 843 height 13
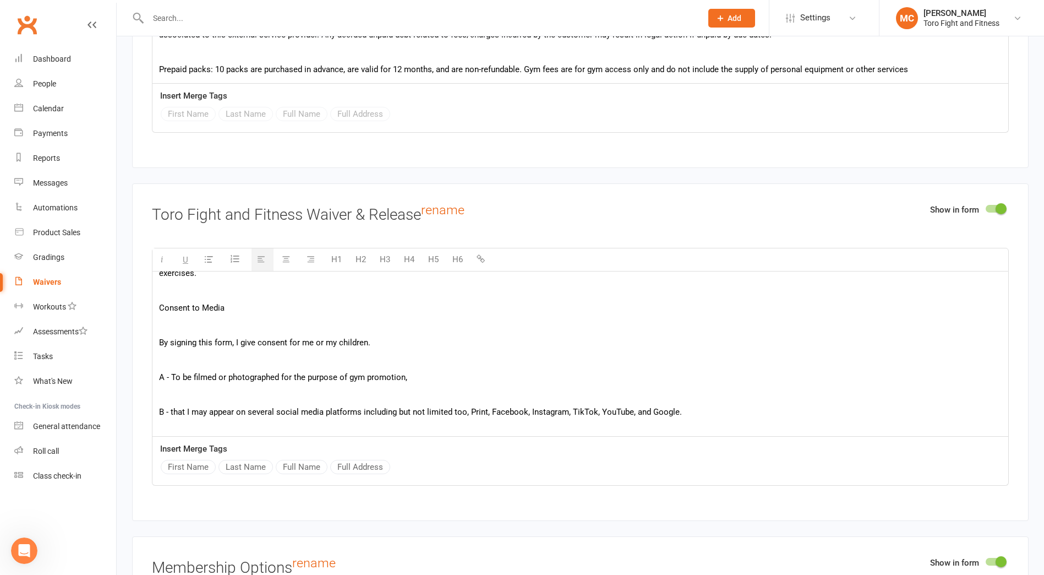
scroll to position [1733, 0]
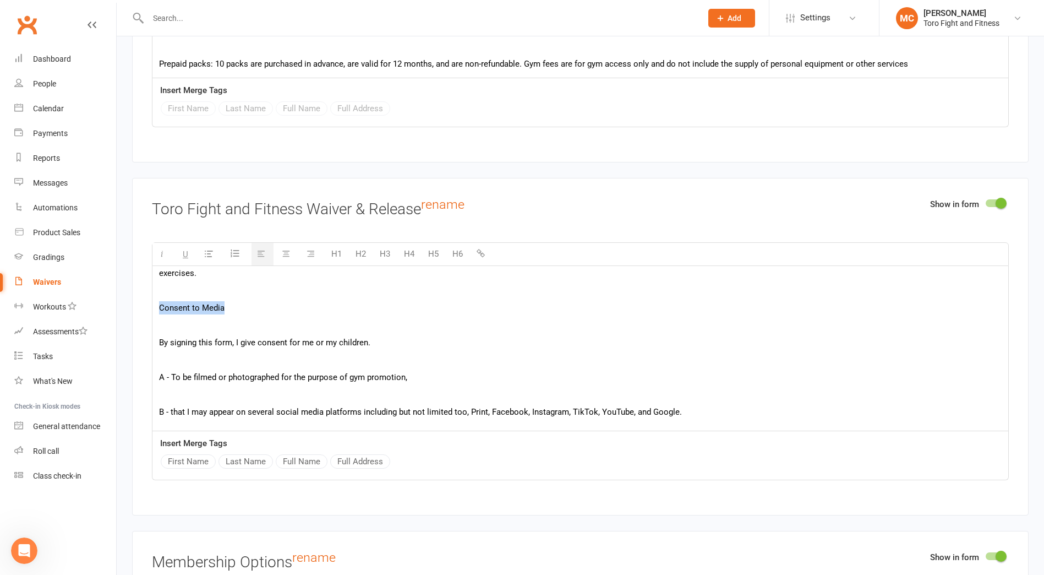
drag, startPoint x: 236, startPoint y: 291, endPoint x: 152, endPoint y: 295, distance: 83.8
click at [154, 295] on div "RISK WARNING ACKNOWLEDGEMENT AND ASSUMPTION OF RISK RELEASE AND INDEMNITY Warni…" at bounding box center [580, 40] width 856 height 808
click at [170, 388] on p at bounding box center [580, 394] width 843 height 13
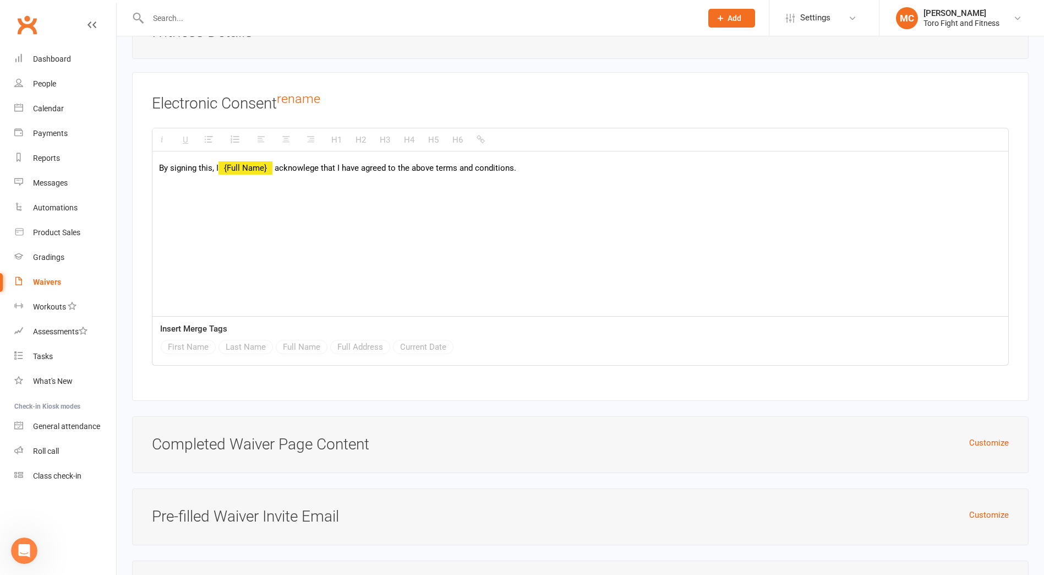
scroll to position [3489, 0]
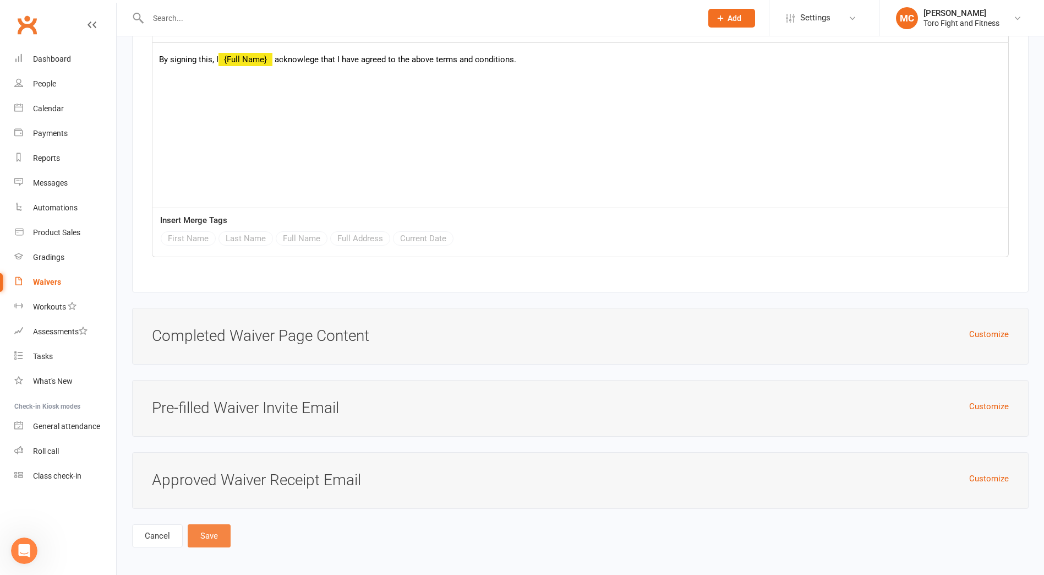
click at [209, 531] on button "Save" at bounding box center [209, 535] width 43 height 23
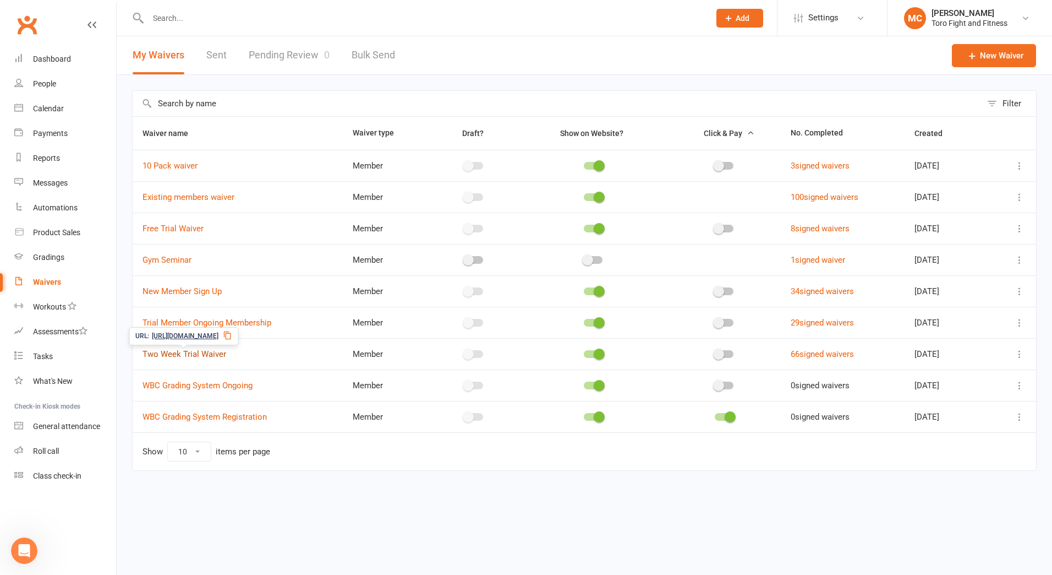
click at [181, 354] on link "Two Week Trial Waiver" at bounding box center [185, 354] width 84 height 10
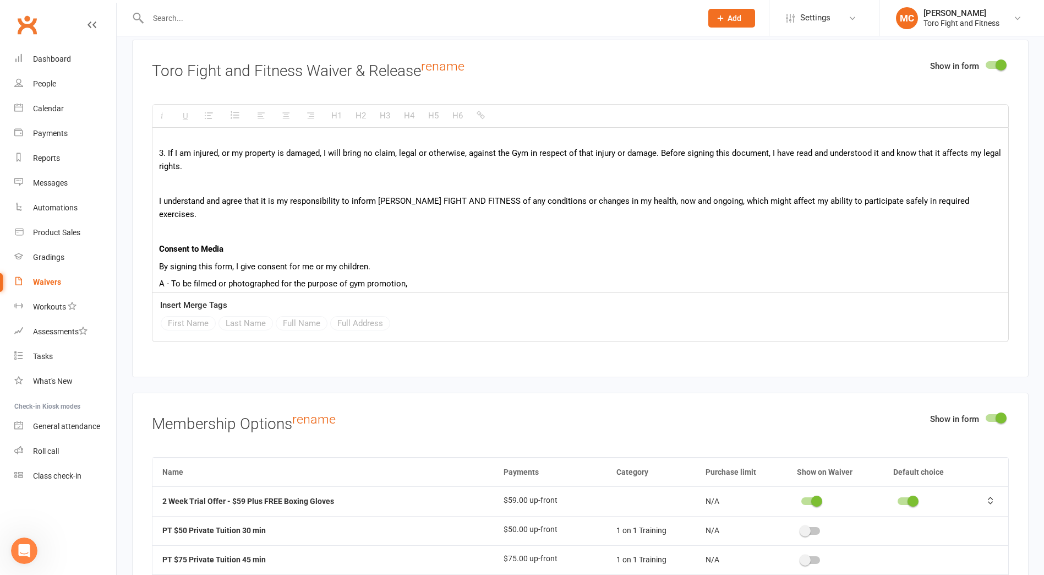
scroll to position [595, 0]
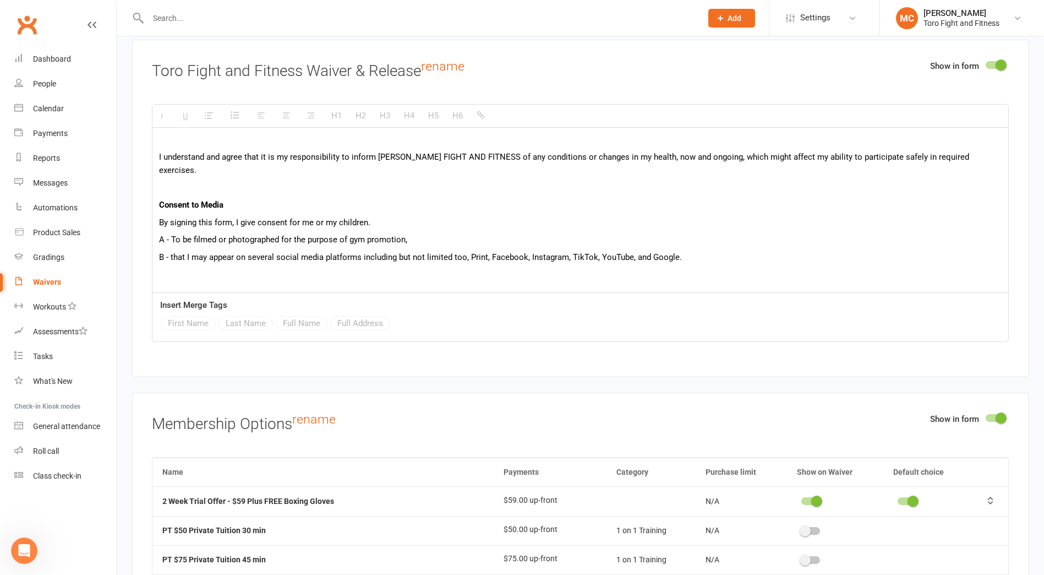
click at [254, 198] on p "Consent to Media" at bounding box center [580, 204] width 843 height 13
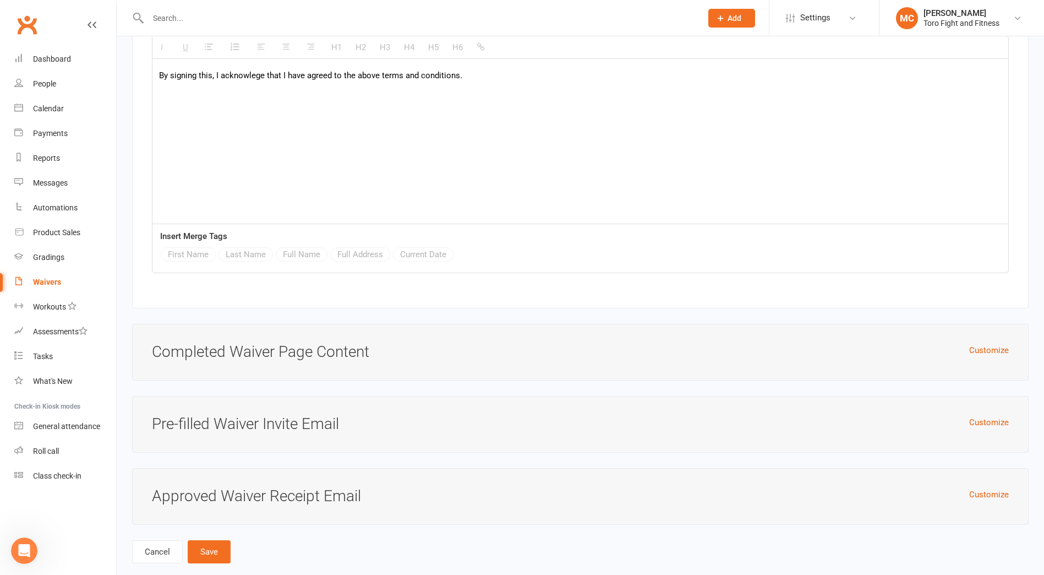
scroll to position [3489, 0]
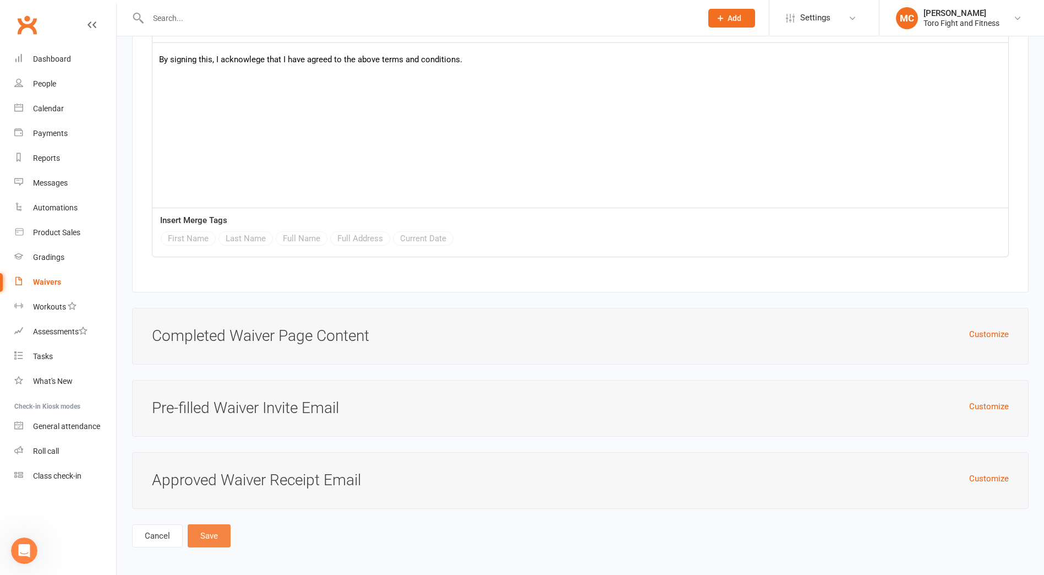
click at [203, 532] on button "Save" at bounding box center [209, 535] width 43 height 23
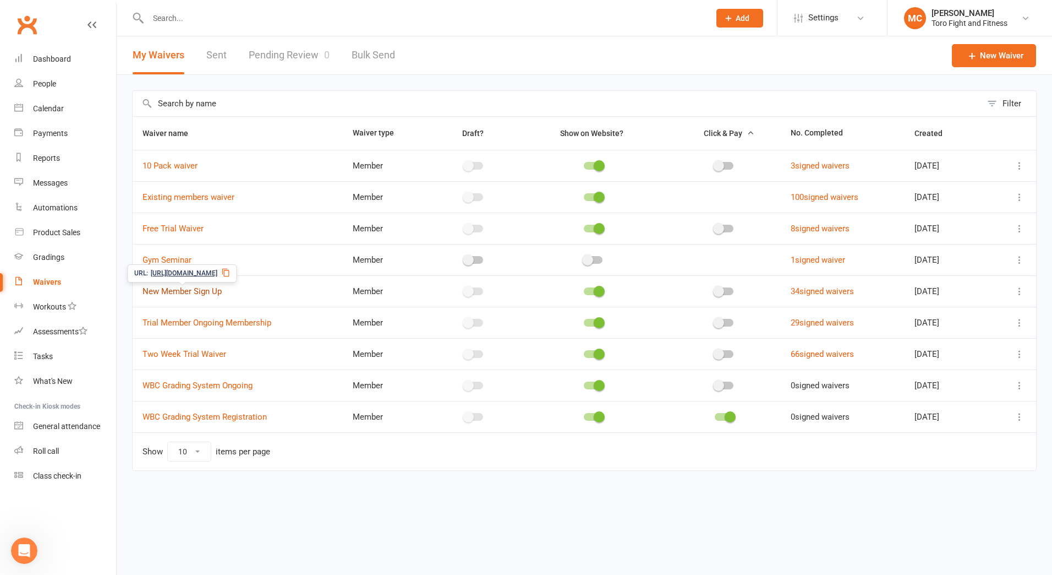
click at [178, 291] on link "New Member Sign Up" at bounding box center [182, 291] width 79 height 10
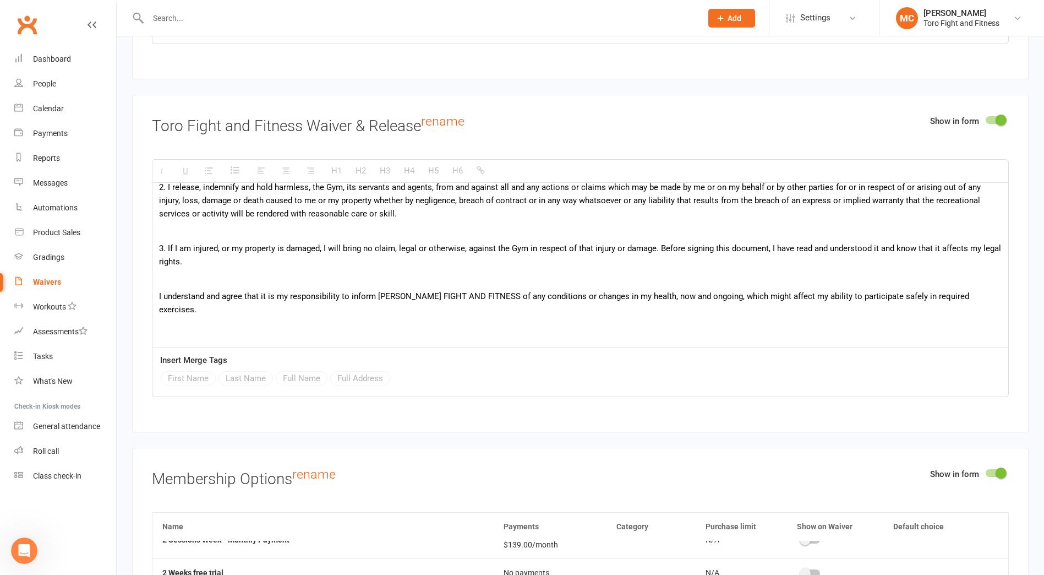
scroll to position [525, 0]
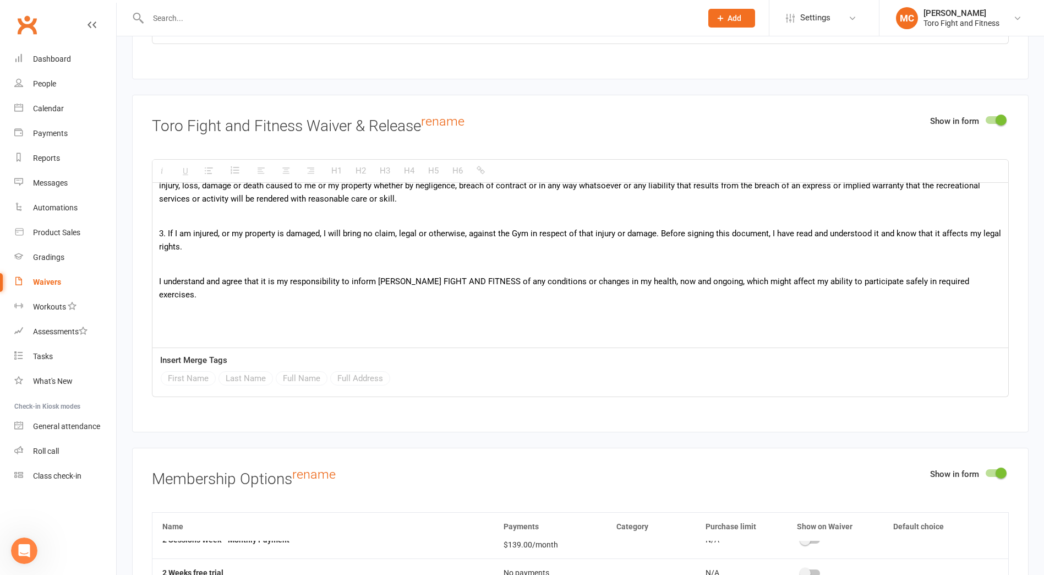
click at [244, 323] on p at bounding box center [580, 329] width 843 height 13
paste div
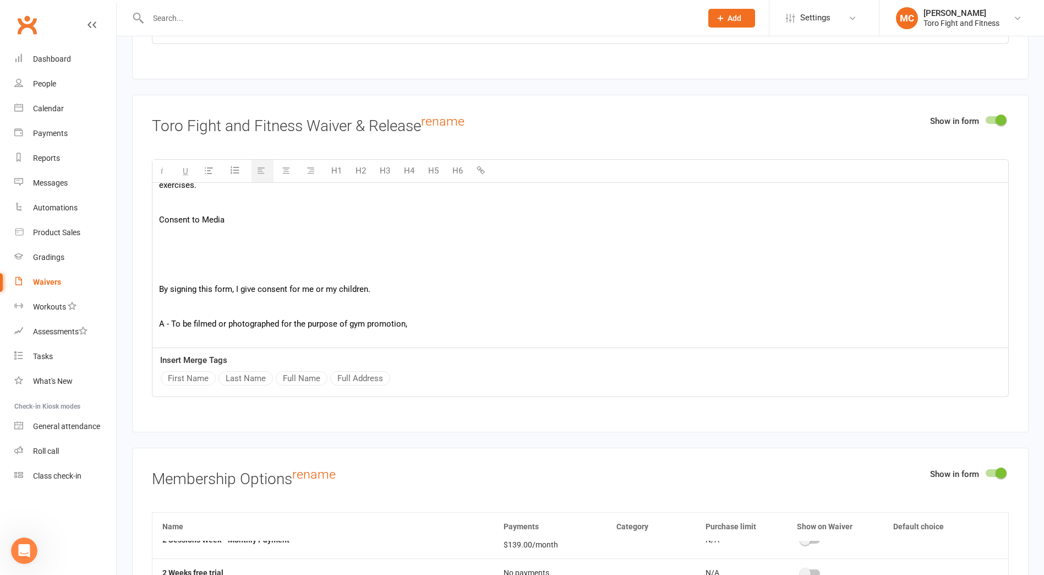
scroll to position [635, 0]
drag, startPoint x: 233, startPoint y: 209, endPoint x: 154, endPoint y: 210, distance: 79.8
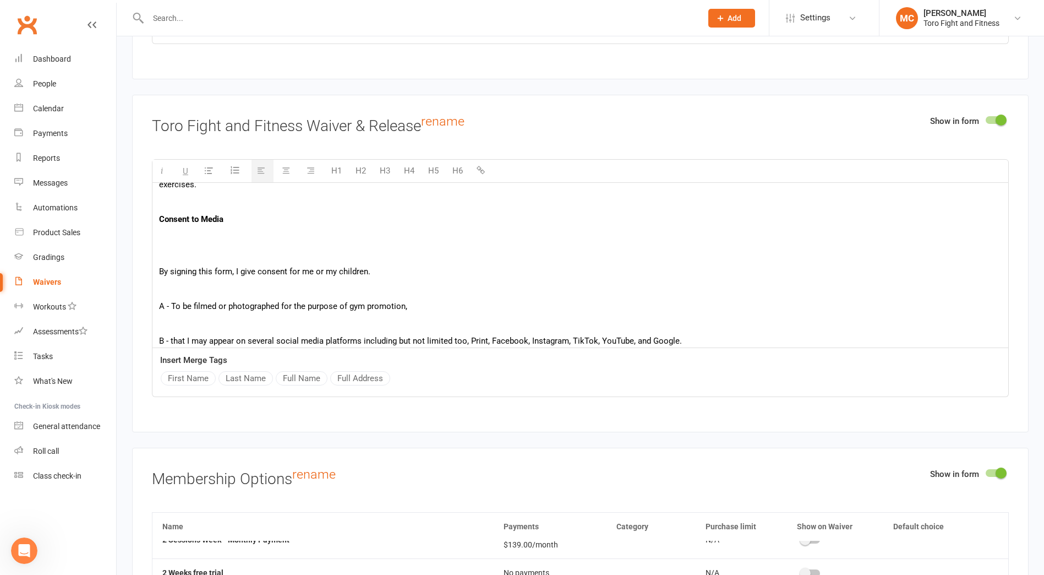
scroll to position [1822, 0]
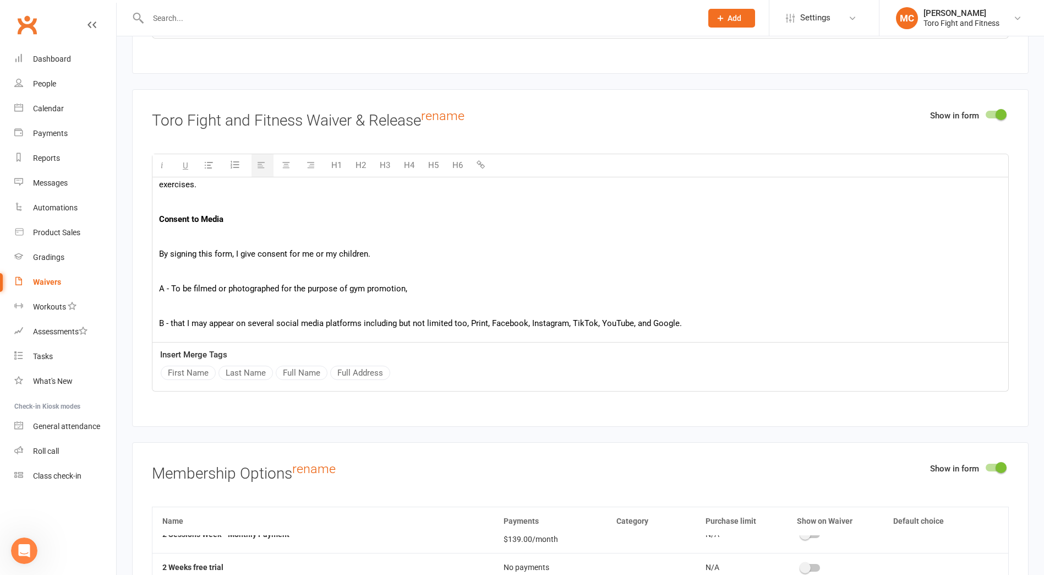
click at [176, 299] on p at bounding box center [580, 305] width 843 height 13
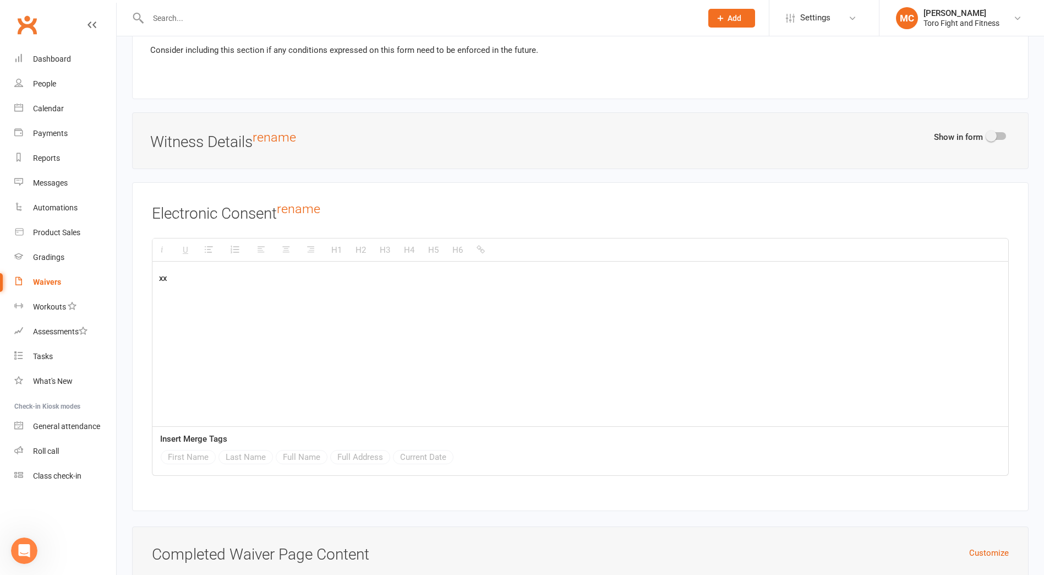
scroll to position [1, 0]
drag, startPoint x: 168, startPoint y: 279, endPoint x: 144, endPoint y: 277, distance: 23.7
click at [136, 279] on div "Electronic Consent rename H1 H2 H3 H4 H5 H6 xx <p>xx</p> Insert Merge Tags Firs…" at bounding box center [580, 346] width 897 height 329
click at [168, 271] on p "BY signing, I achnowledge I have read and understand the" at bounding box center [580, 277] width 843 height 13
click at [418, 263] on div "By signing, I achnowledge I have read and understand the" at bounding box center [580, 343] width 856 height 165
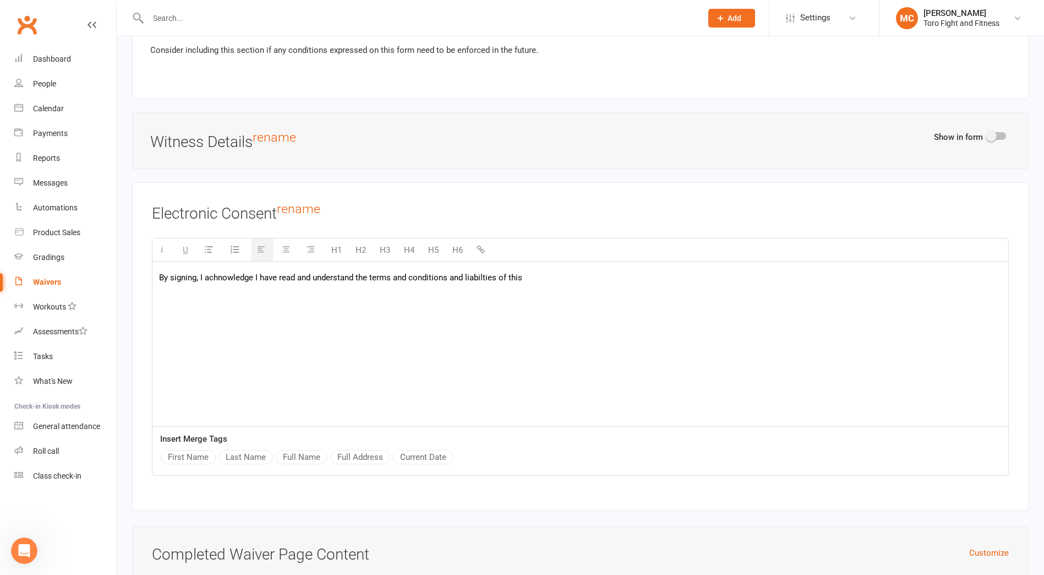
click at [536, 271] on p "By signing, I achnowledge I have read and understand the terms and conditions a…" at bounding box center [580, 277] width 843 height 13
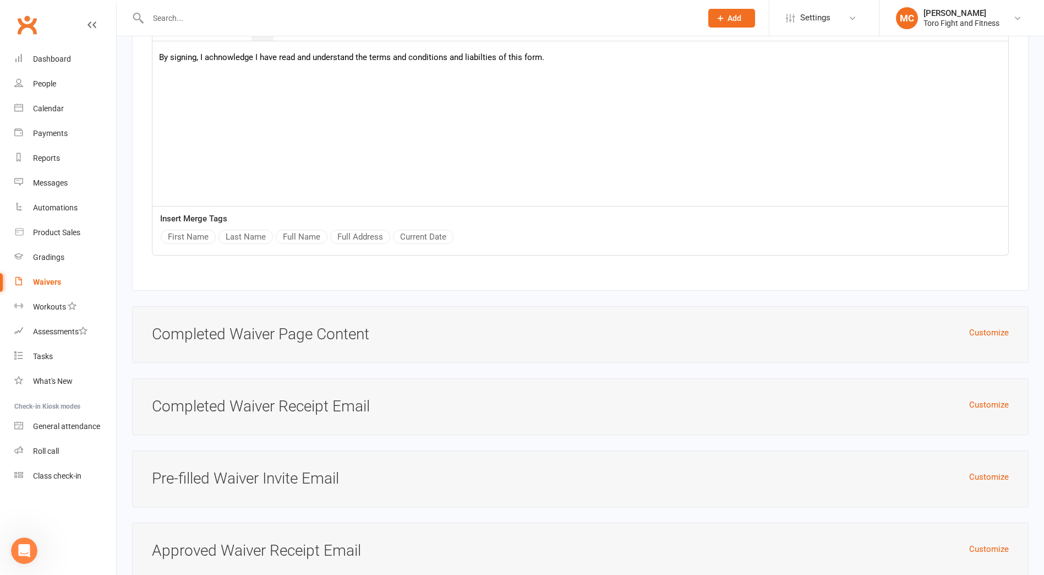
click at [205, 53] on p "By signing, I achnowledge I have read and understand the terms and conditions a…" at bounding box center [580, 57] width 843 height 13
click at [296, 234] on button "Full Name" at bounding box center [302, 237] width 52 height 14
click at [310, 52] on span "achnowledge I have read and understand the terms and conditions and liabilties …" at bounding box center [429, 57] width 340 height 10
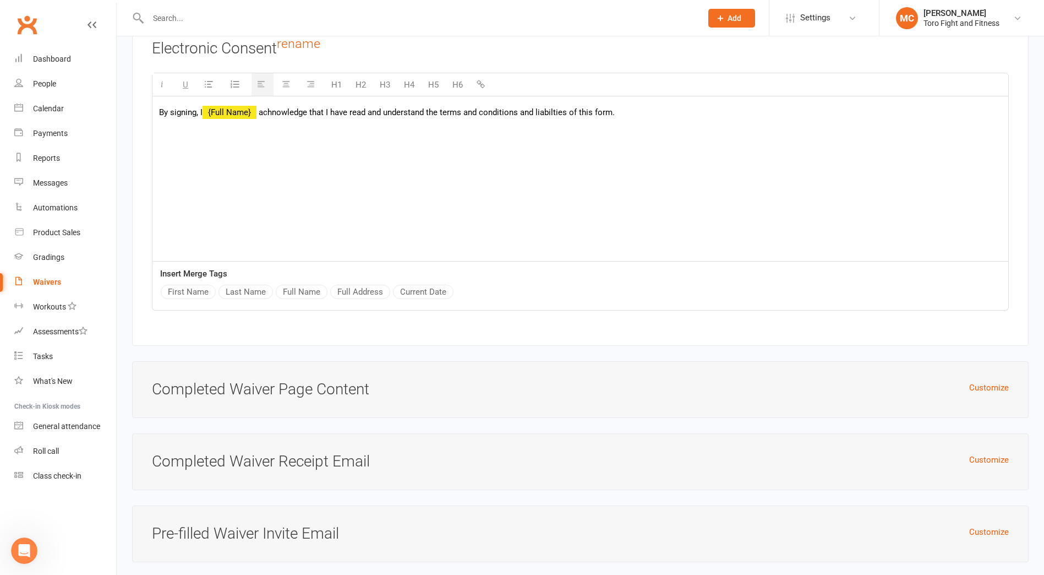
scroll to position [3561, 0]
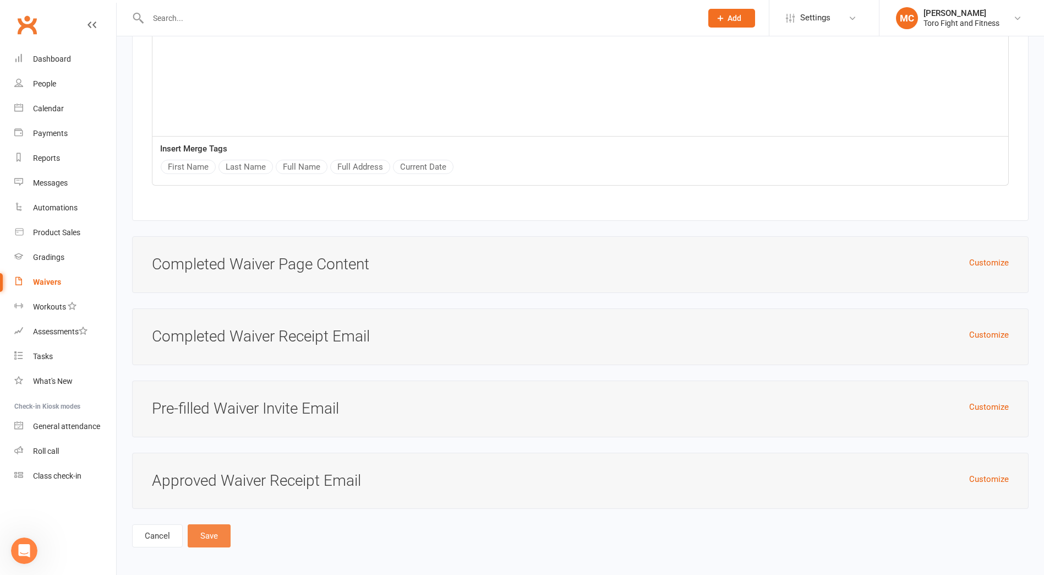
click at [206, 536] on button "Save" at bounding box center [209, 535] width 43 height 23
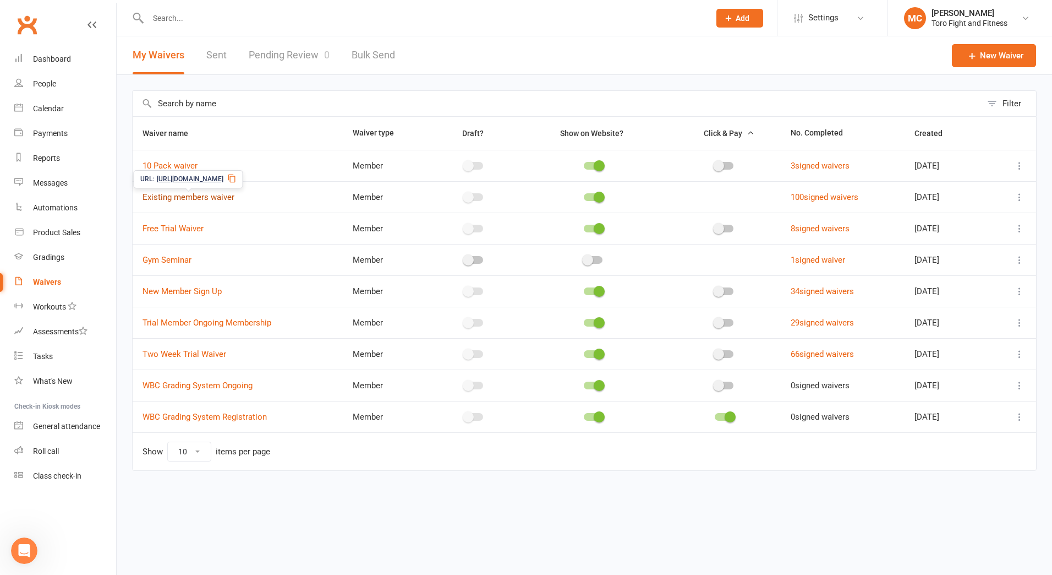
click at [178, 197] on link "Existing members waiver" at bounding box center [189, 197] width 92 height 10
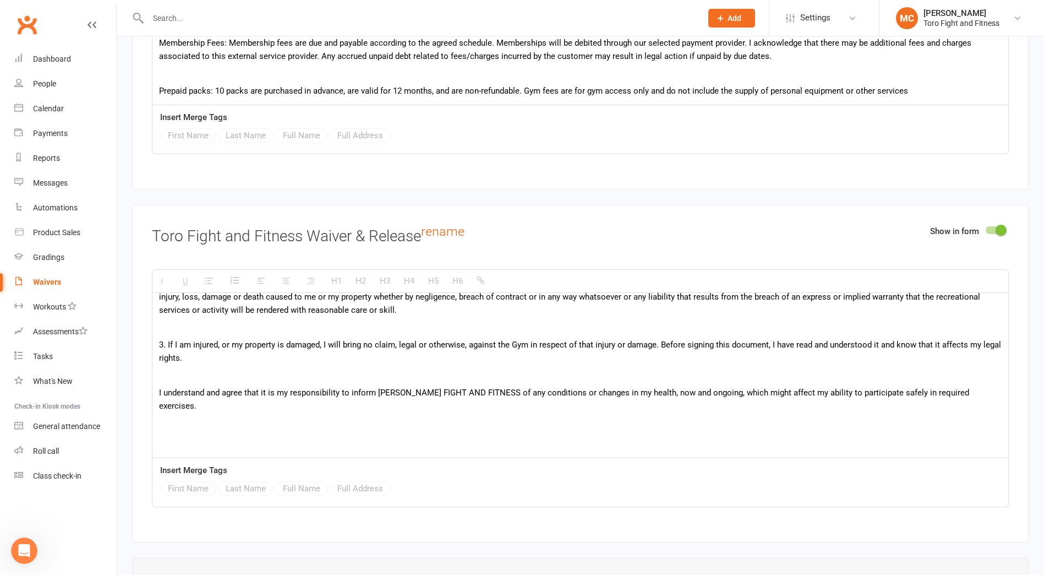
scroll to position [525, 0]
click at [197, 431] on div "RISK WARNING ACKNOWLEDGEMENT AND ASSUMPTION OF RISK RELEASE AND INDEMNITY Warni…" at bounding box center [580, 119] width 856 height 703
drag, startPoint x: 197, startPoint y: 422, endPoint x: 195, endPoint y: 415, distance: 6.8
click at [197, 433] on p at bounding box center [580, 439] width 843 height 13
paste div
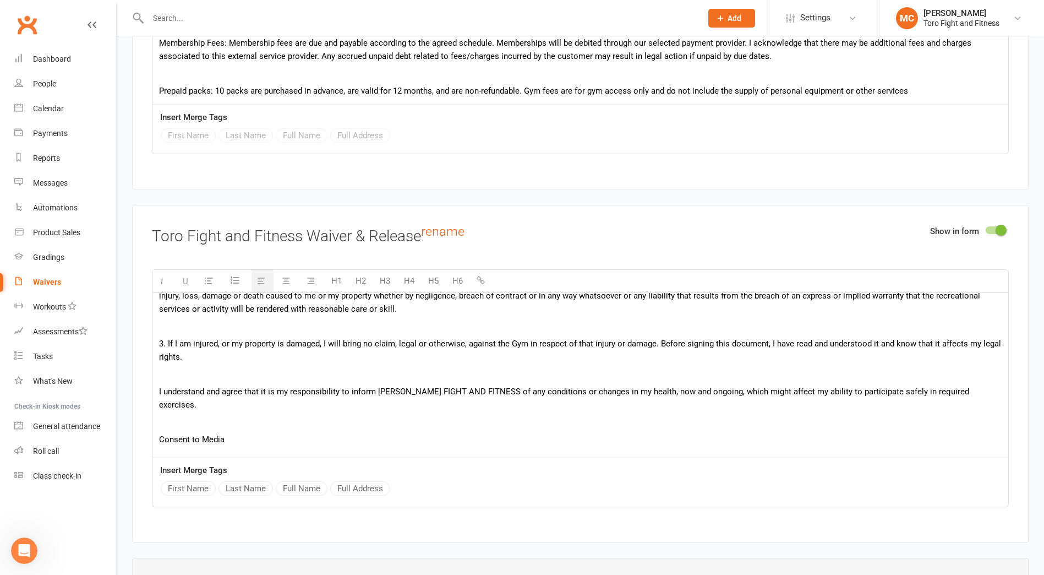
click at [163, 450] on p at bounding box center [580, 456] width 843 height 13
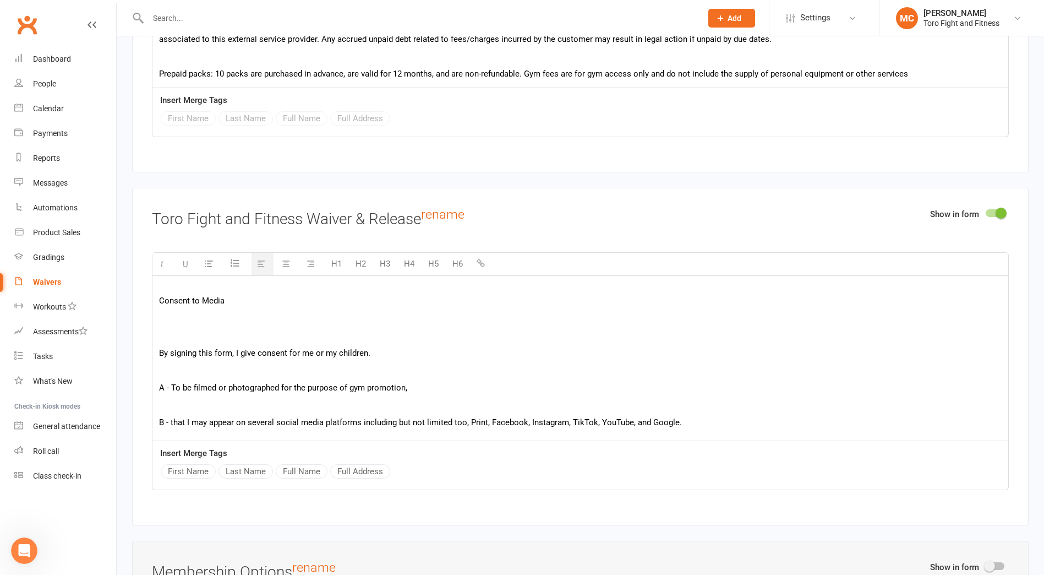
scroll to position [630, 0]
click at [180, 397] on div "RISK WARNING ACKNOWLEDGEMENT AND ASSUMPTION OF RISK RELEASE AND INDEMNITY Warni…" at bounding box center [580, 50] width 856 height 808
click at [201, 398] on p at bounding box center [580, 404] width 843 height 13
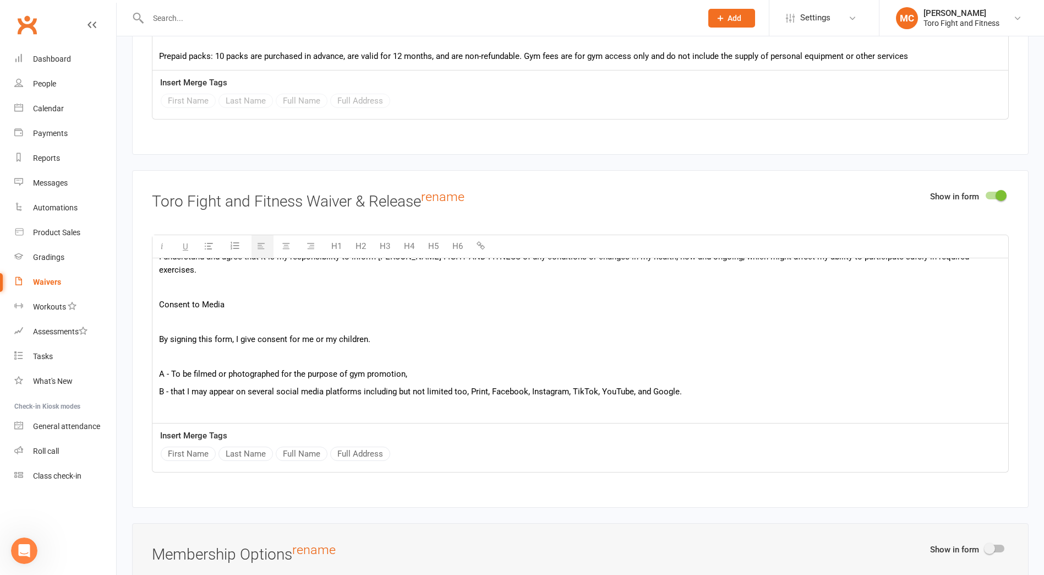
scroll to position [612, 0]
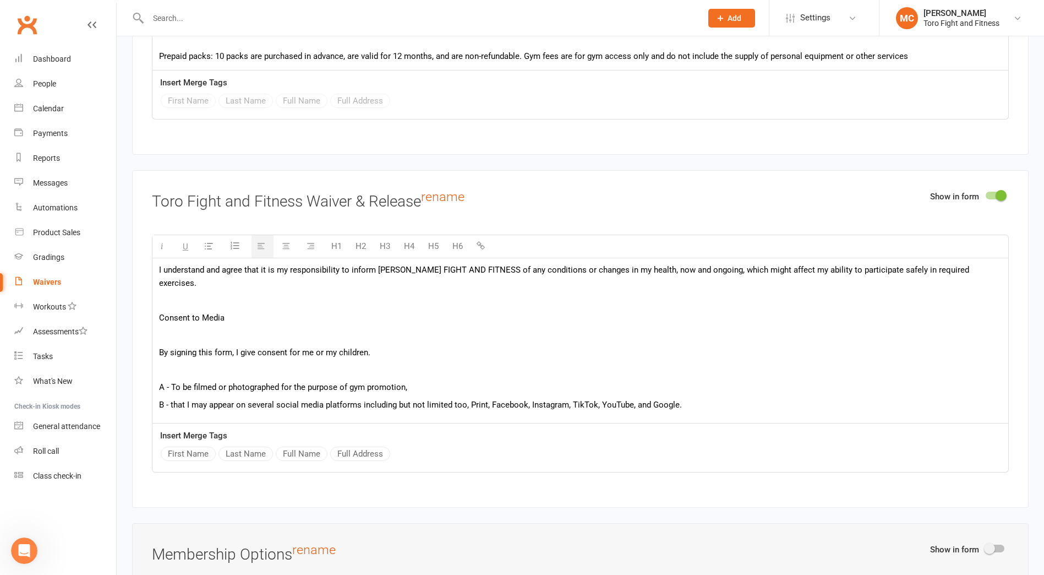
click at [188, 329] on p at bounding box center [580, 335] width 843 height 13
drag, startPoint x: 234, startPoint y: 303, endPoint x: 159, endPoint y: 306, distance: 74.9
click at [159, 311] on p "Consent to Media" at bounding box center [580, 317] width 843 height 13
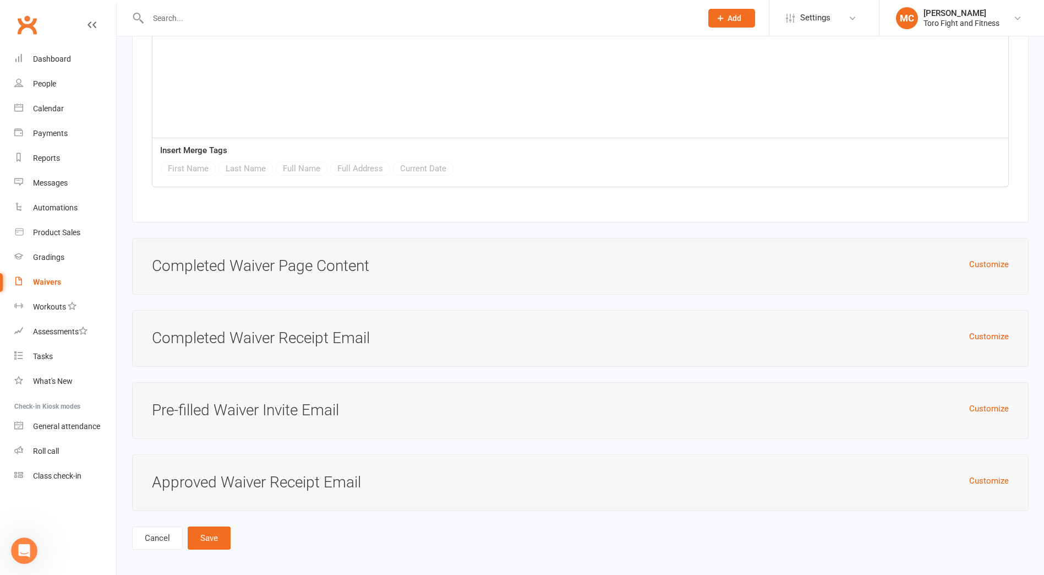
scroll to position [3064, 0]
click at [215, 532] on button "Save" at bounding box center [209, 535] width 43 height 23
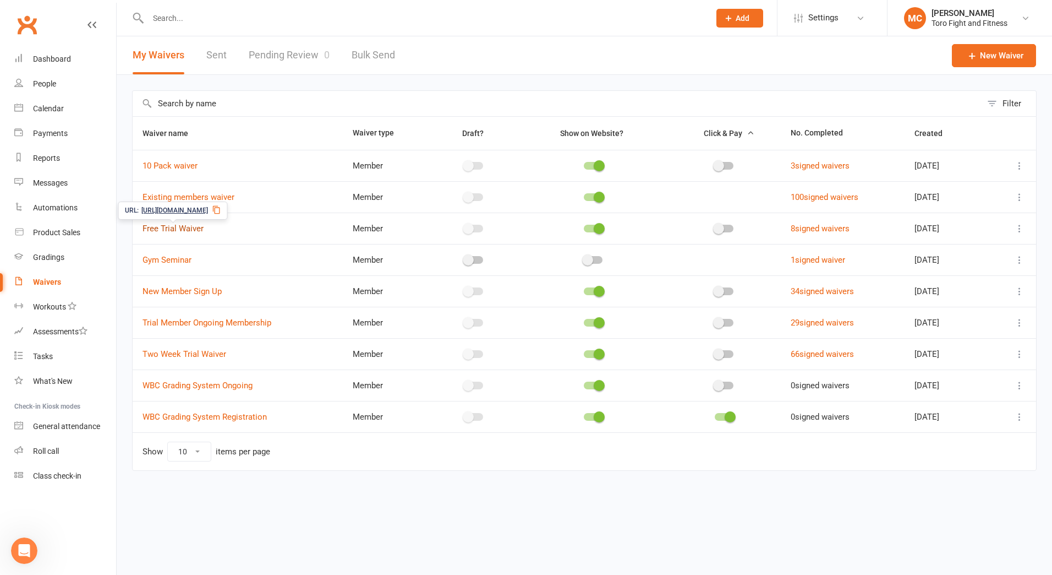
click at [166, 229] on link "Free Trial Waiver" at bounding box center [173, 228] width 61 height 10
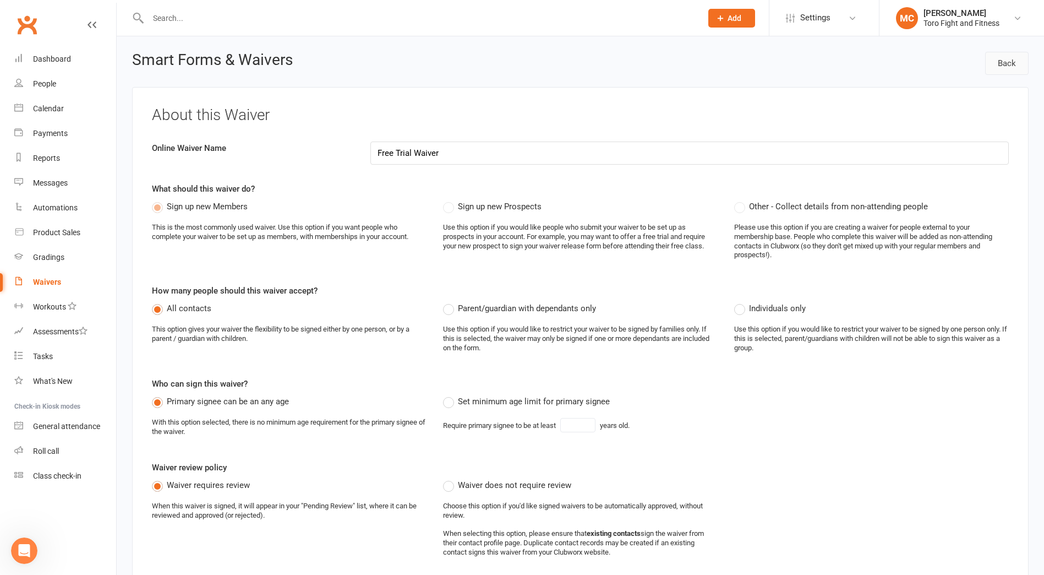
click at [1010, 67] on link "Back" at bounding box center [1006, 63] width 43 height 23
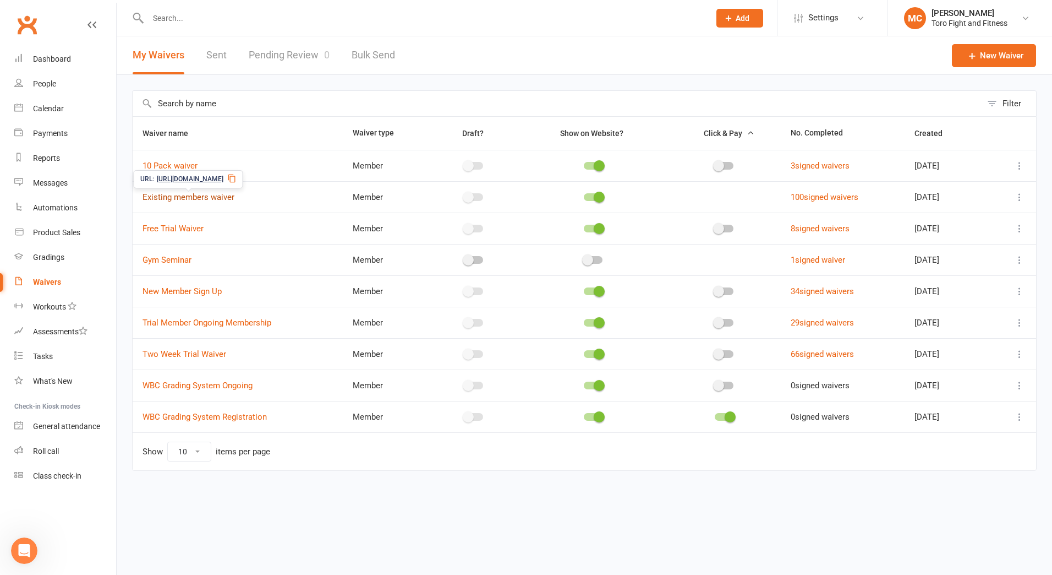
click at [165, 195] on link "Existing members waiver" at bounding box center [189, 197] width 92 height 10
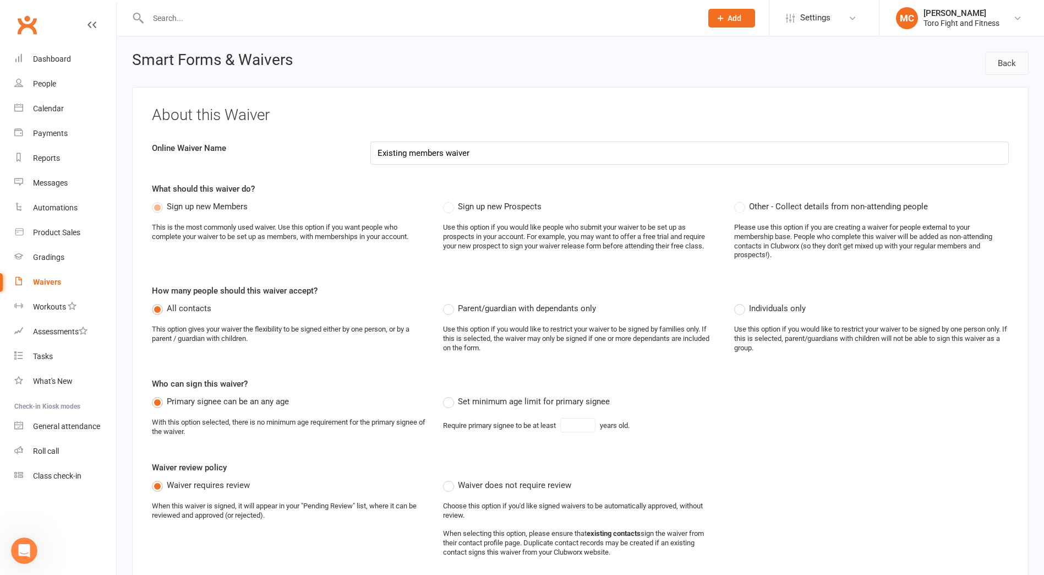
click at [1008, 67] on link "Back" at bounding box center [1006, 63] width 43 height 23
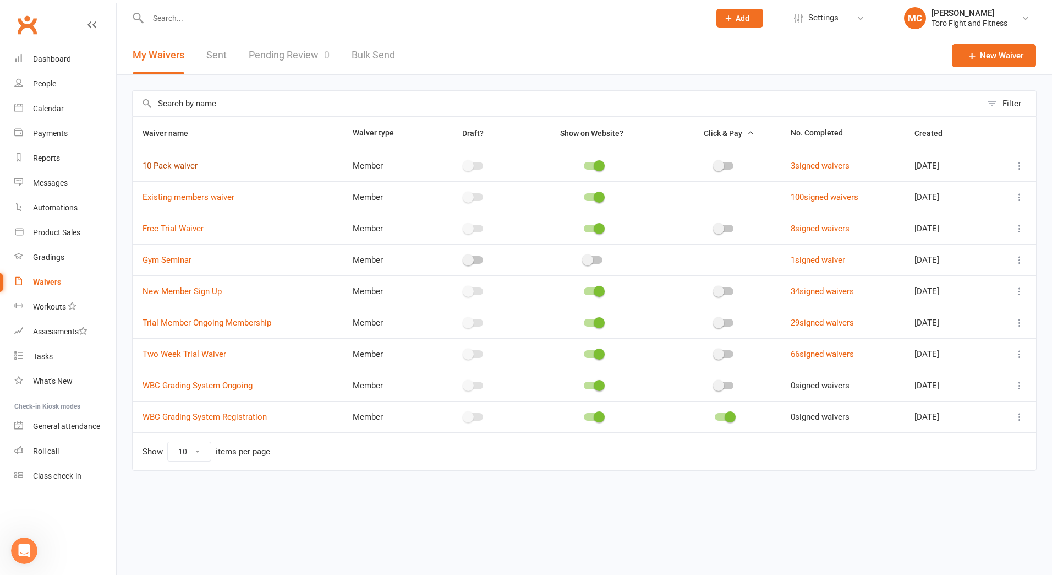
click at [178, 163] on link "10 Pack waiver" at bounding box center [170, 166] width 55 height 10
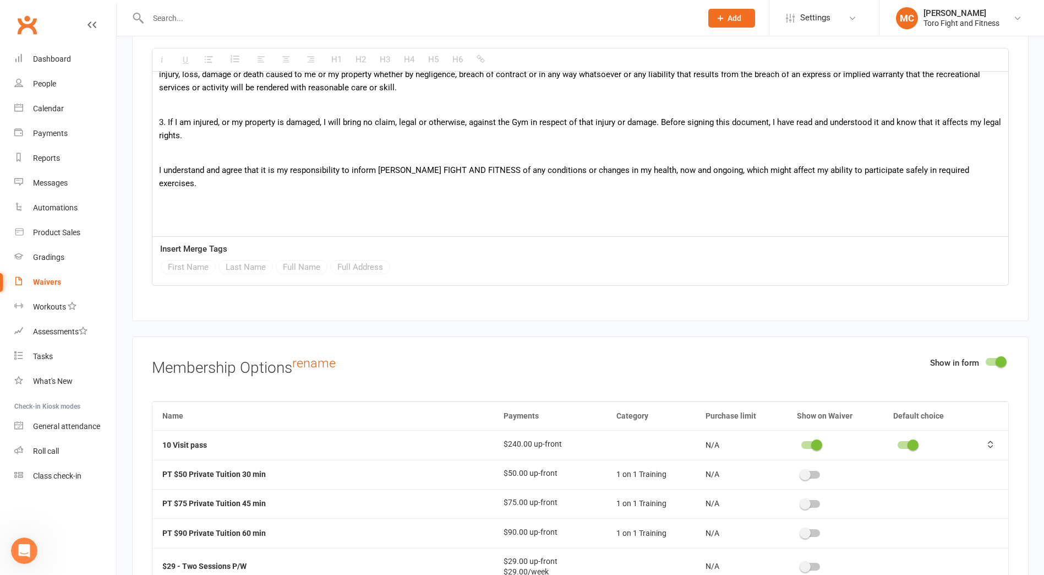
scroll to position [1927, 0]
click at [221, 212] on p at bounding box center [580, 218] width 843 height 13
paste div
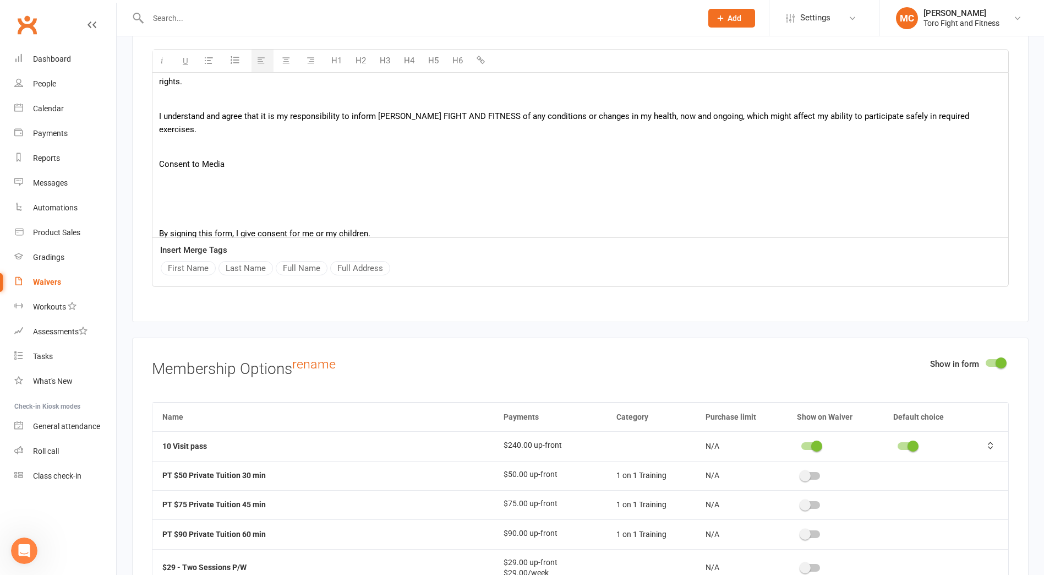
click at [205, 192] on p at bounding box center [580, 198] width 843 height 13
drag, startPoint x: 238, startPoint y: 148, endPoint x: 177, endPoint y: 166, distance: 63.1
drag, startPoint x: 217, startPoint y: 167, endPoint x: 144, endPoint y: 163, distance: 73.3
click at [144, 163] on div "Show in form Toro Fight and Fitness Waiver & Release rename H1 H2 H3 H4 H5 H6 R…" at bounding box center [580, 153] width 897 height 337
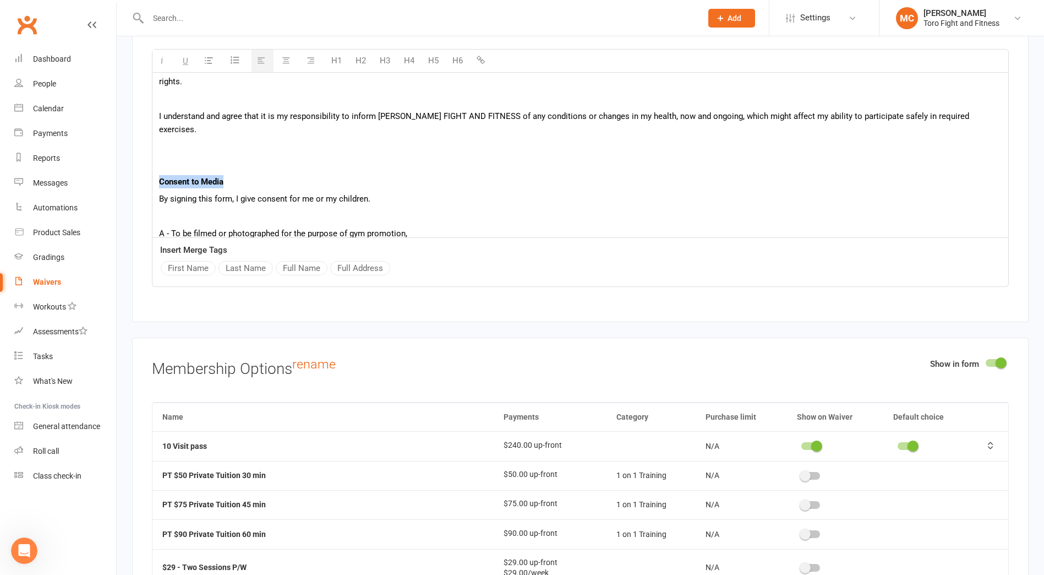
scroll to position [629, 0]
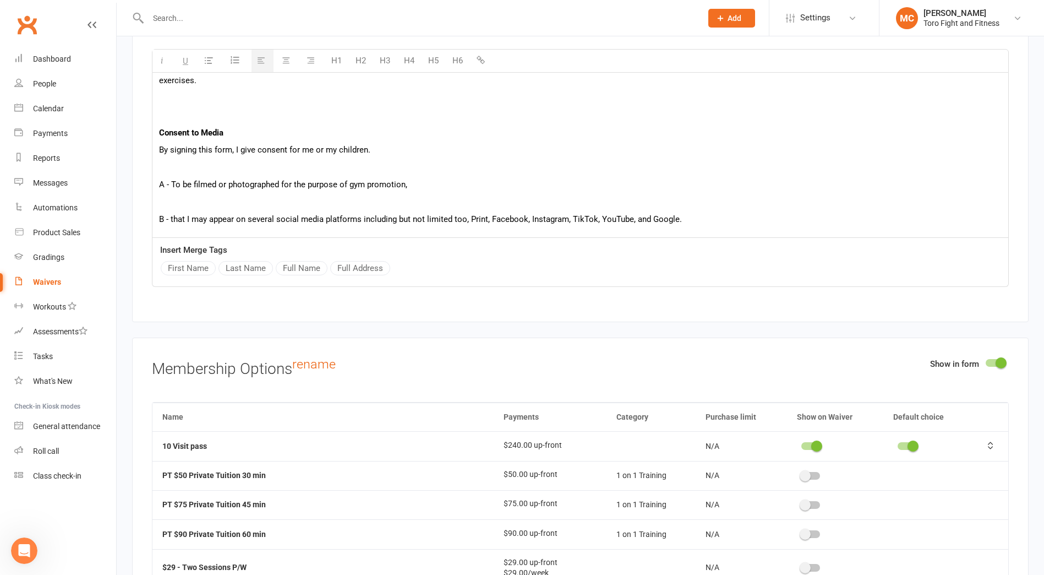
click at [171, 195] on p at bounding box center [580, 201] width 843 height 13
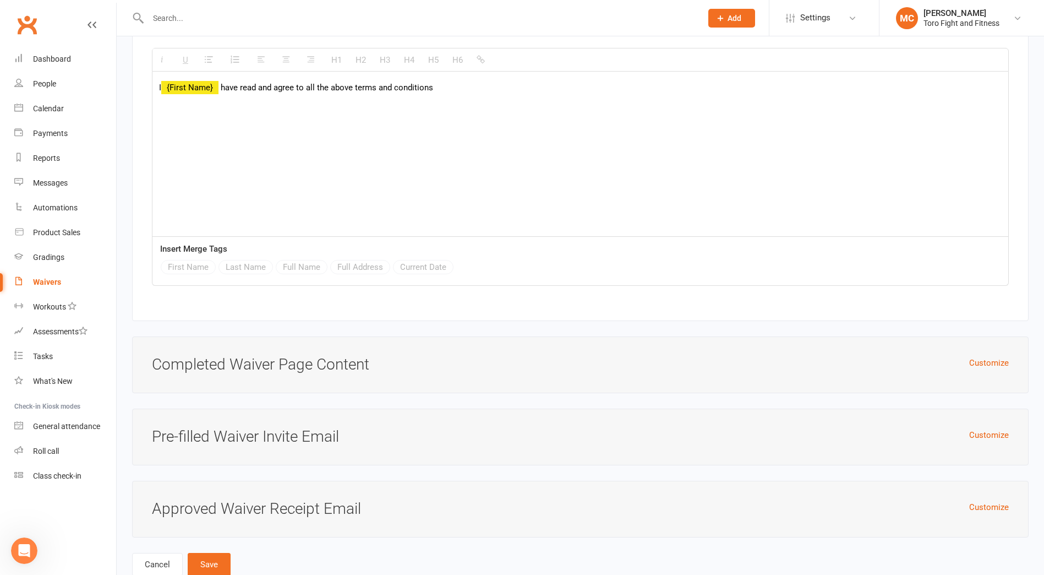
scroll to position [3489, 0]
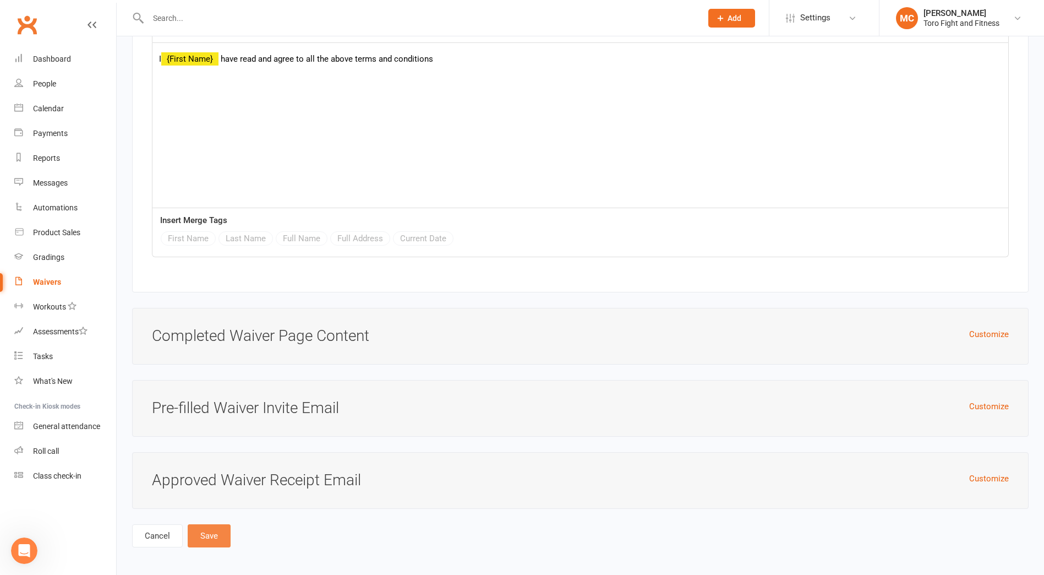
click at [208, 533] on button "Save" at bounding box center [209, 535] width 43 height 23
